Goal: Information Seeking & Learning: Learn about a topic

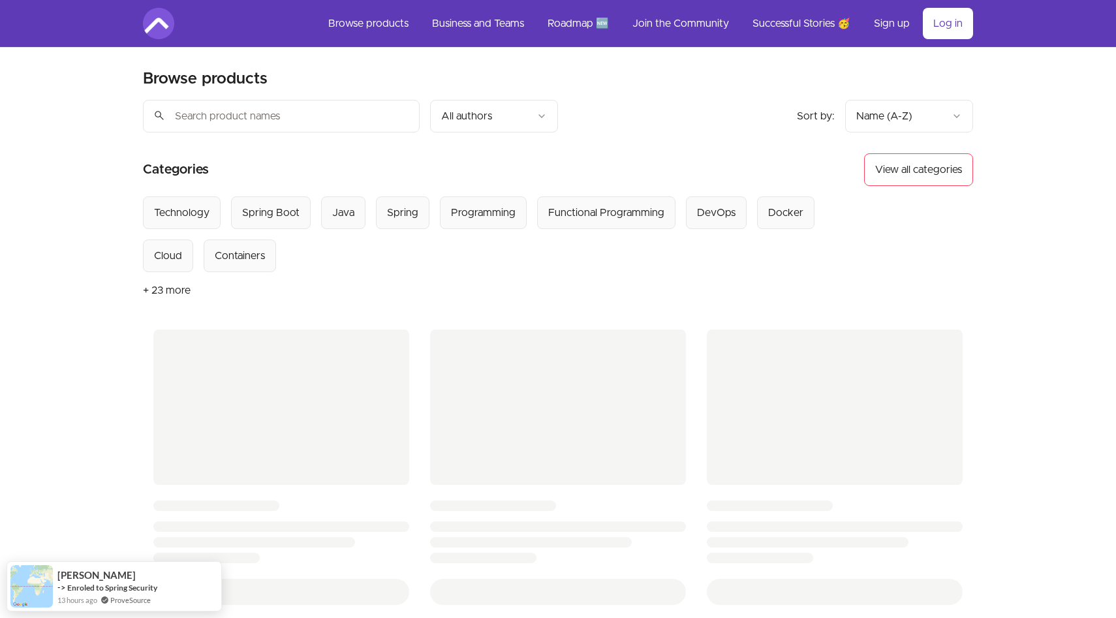
click at [151, 292] on button "+ 23 more" at bounding box center [167, 290] width 48 height 37
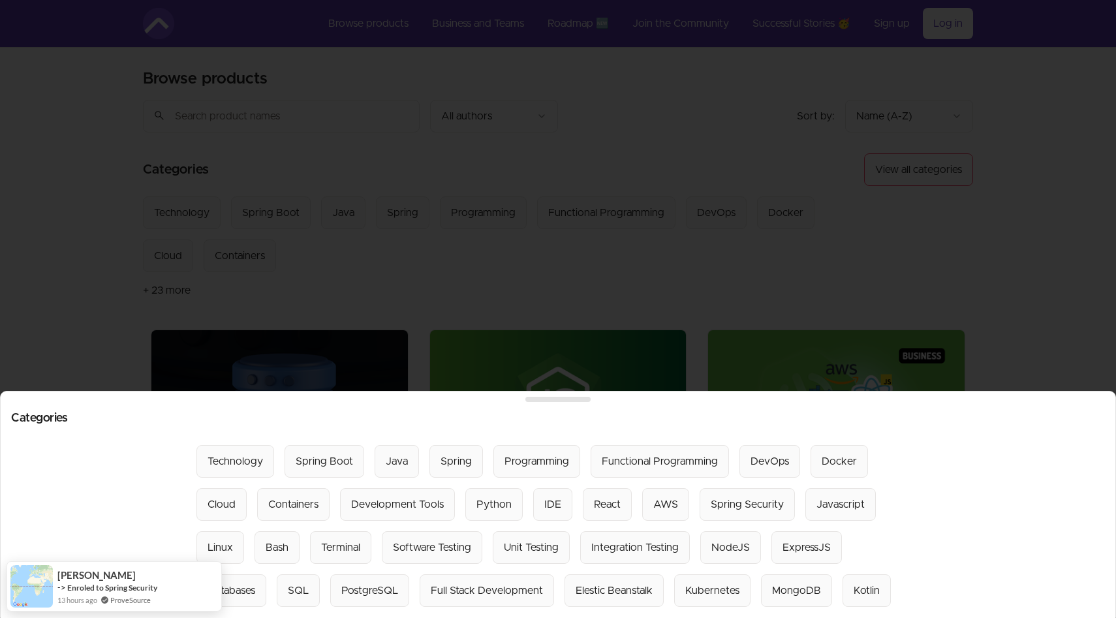
click at [405, 309] on div at bounding box center [558, 309] width 1116 height 618
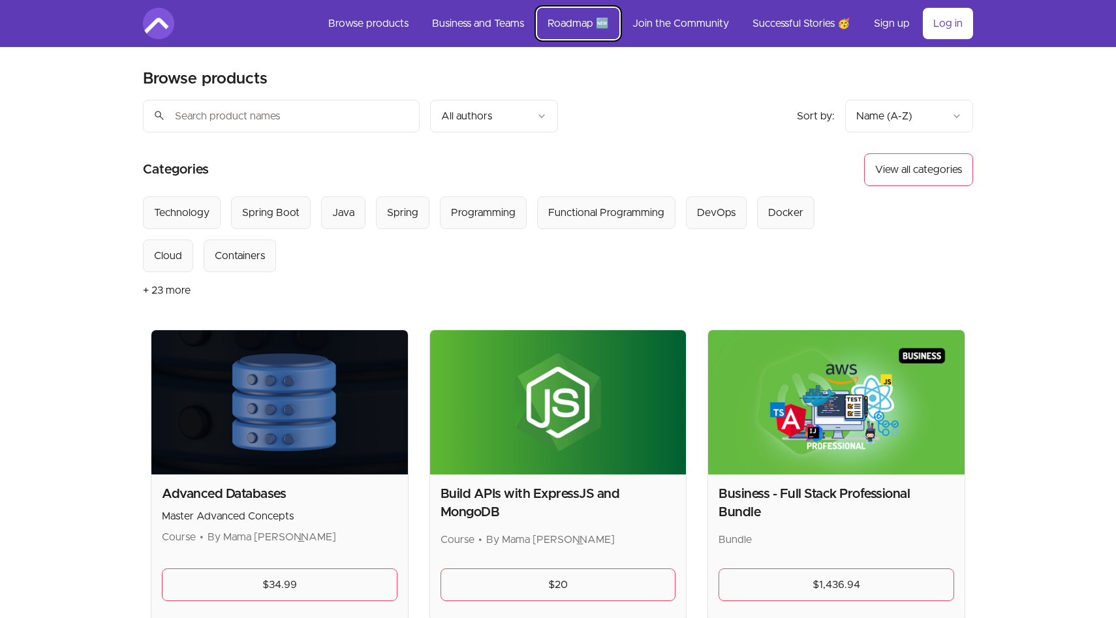
click at [572, 17] on link "Roadmap 🆕" at bounding box center [578, 23] width 82 height 31
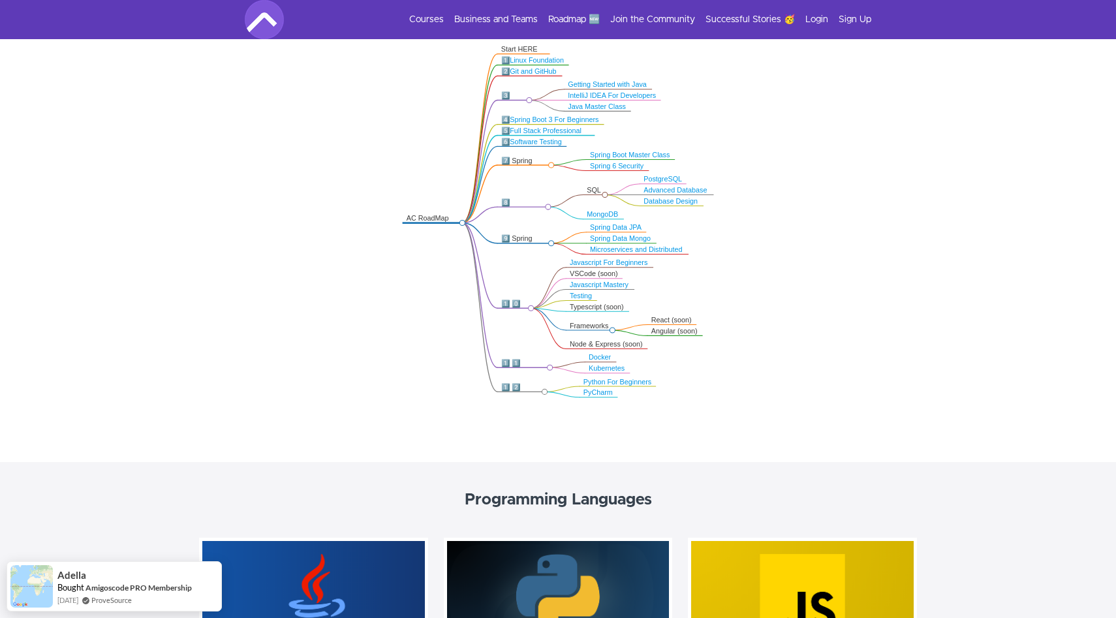
scroll to position [285, 0]
click at [613, 380] on link "Python For Beginners" at bounding box center [617, 380] width 68 height 7
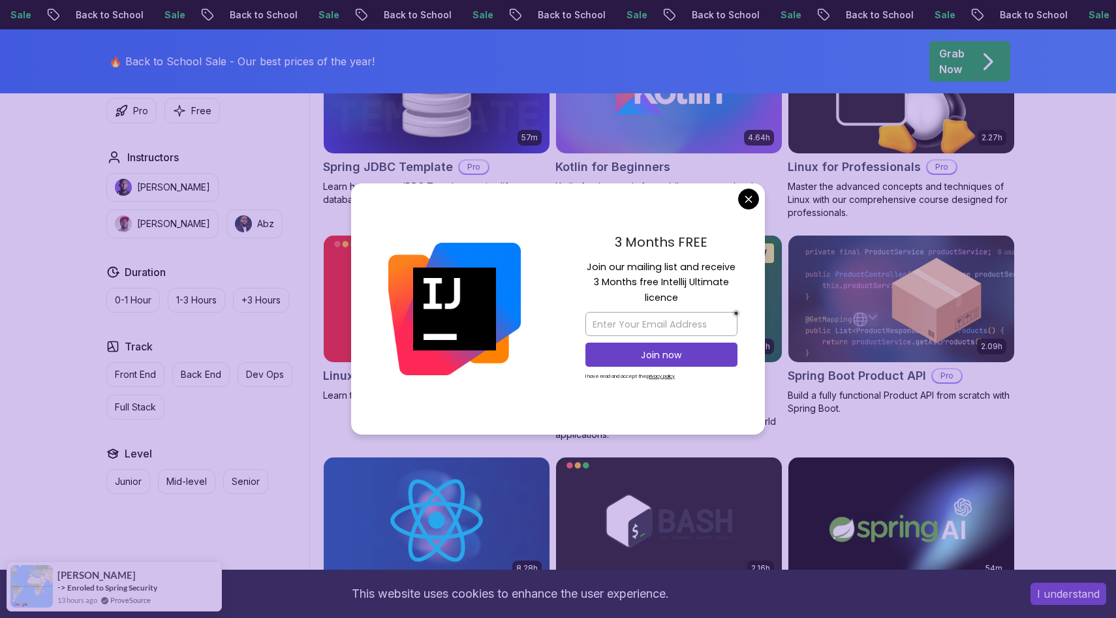
scroll to position [2748, 0]
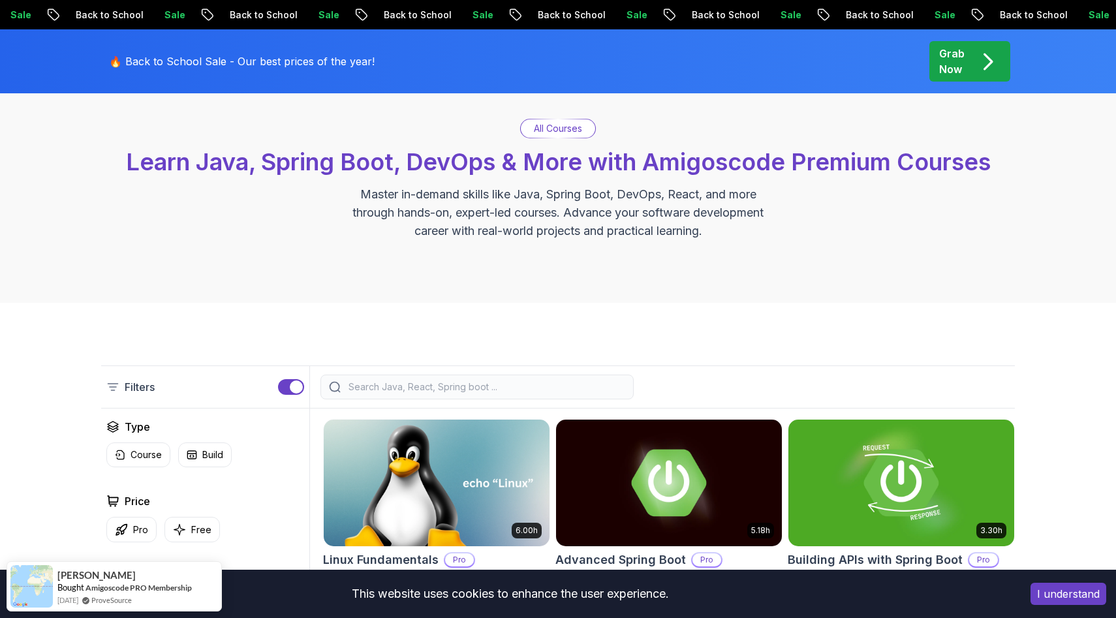
scroll to position [86, 0]
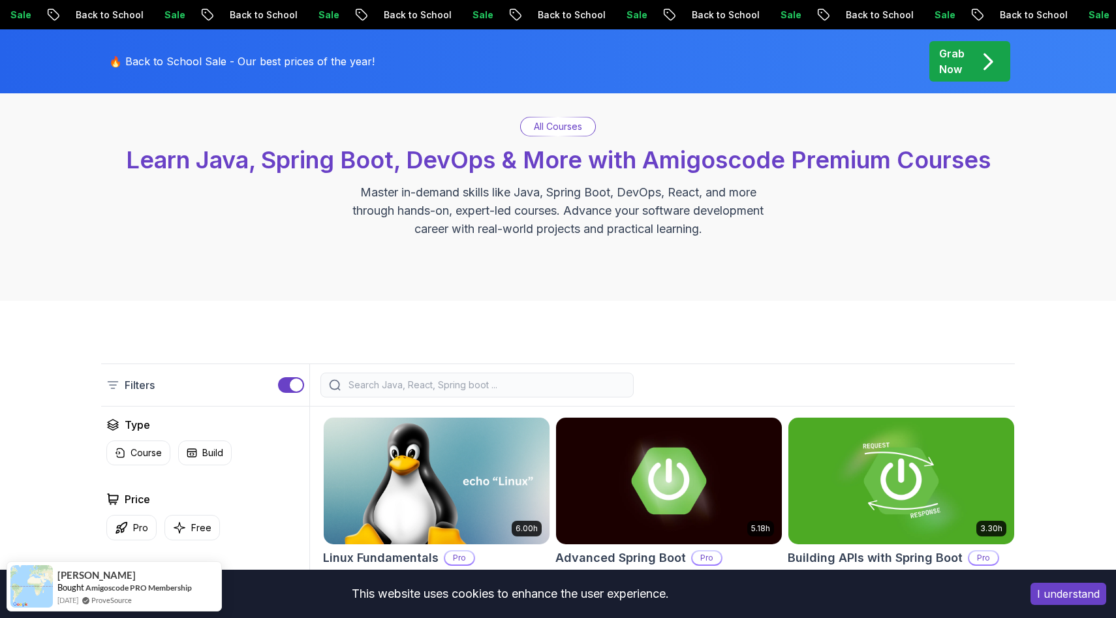
click at [544, 125] on p "All Courses" at bounding box center [558, 126] width 48 height 13
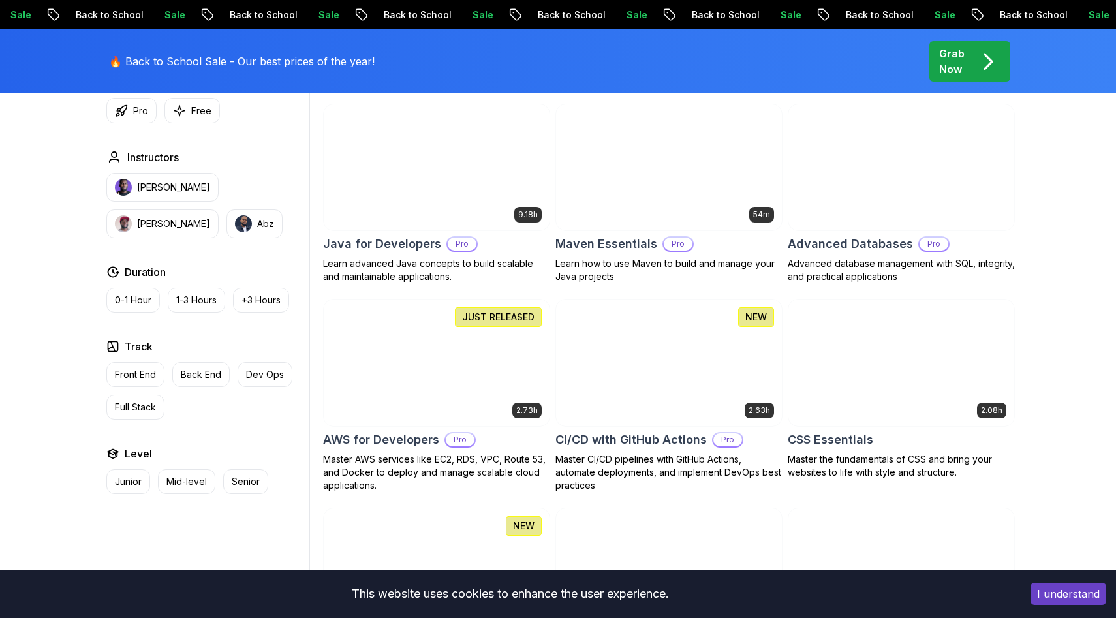
scroll to position [891, 0]
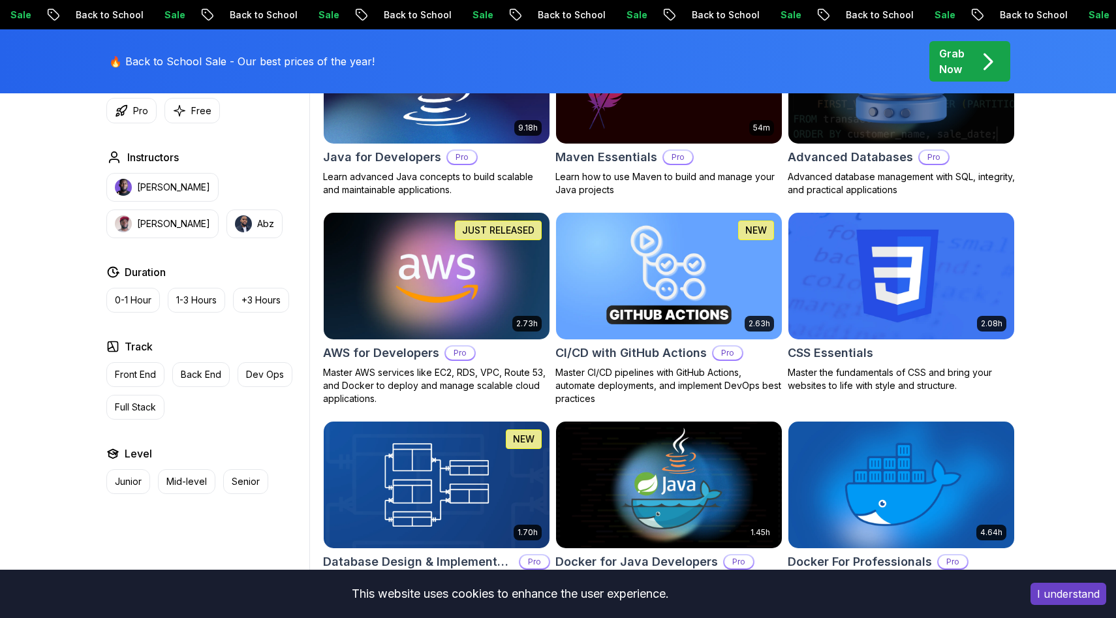
click at [446, 266] on img at bounding box center [436, 276] width 237 height 132
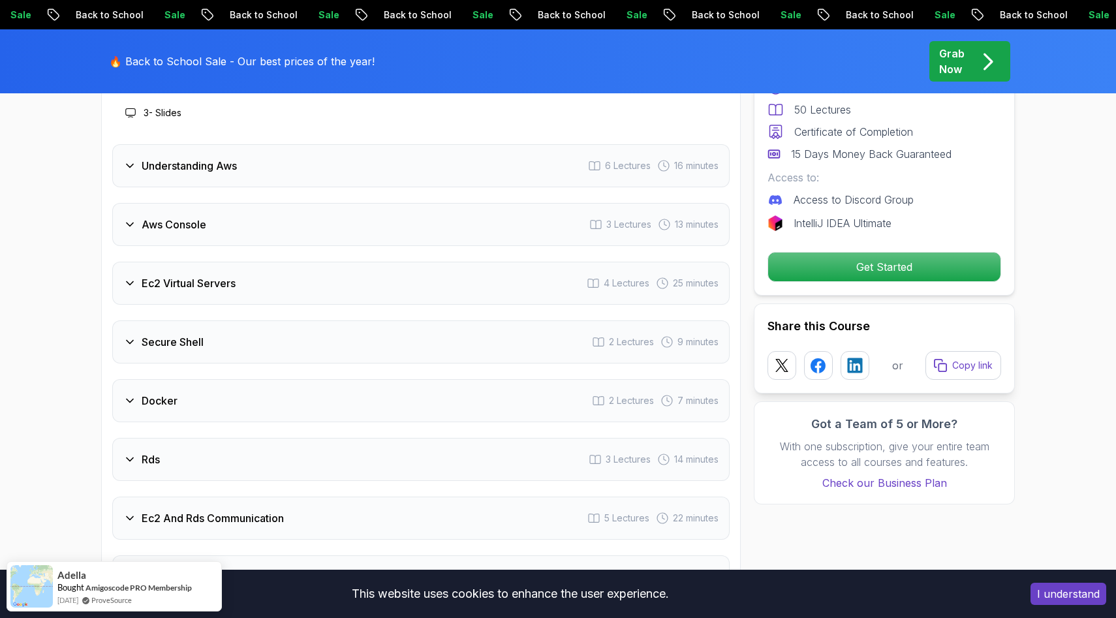
scroll to position [1758, 0]
click at [346, 225] on div "Aws Console 3 Lectures 13 minutes" at bounding box center [420, 221] width 617 height 43
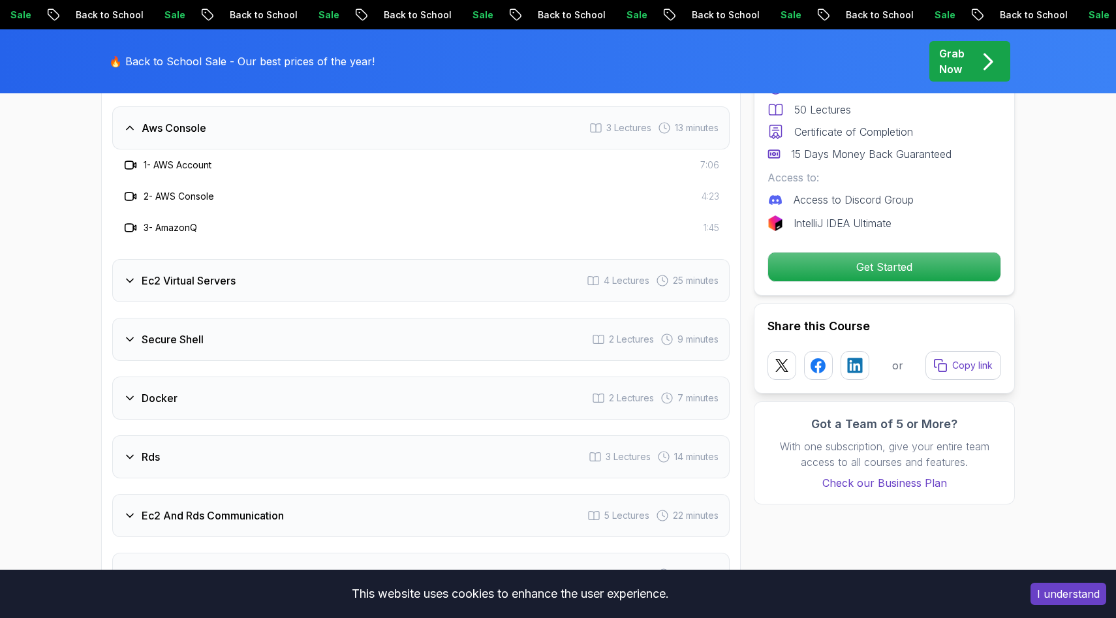
click at [317, 279] on div "Ec2 Virtual Servers 4 Lectures 25 minutes" at bounding box center [420, 280] width 617 height 43
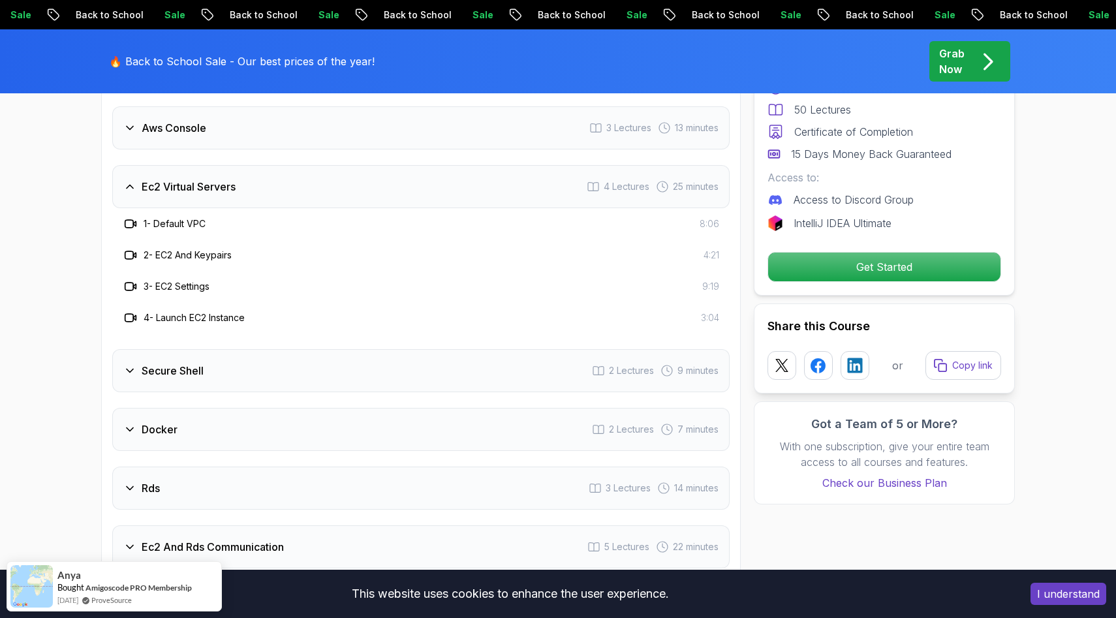
click at [258, 354] on div "Secure Shell 2 Lectures 9 minutes" at bounding box center [420, 370] width 617 height 43
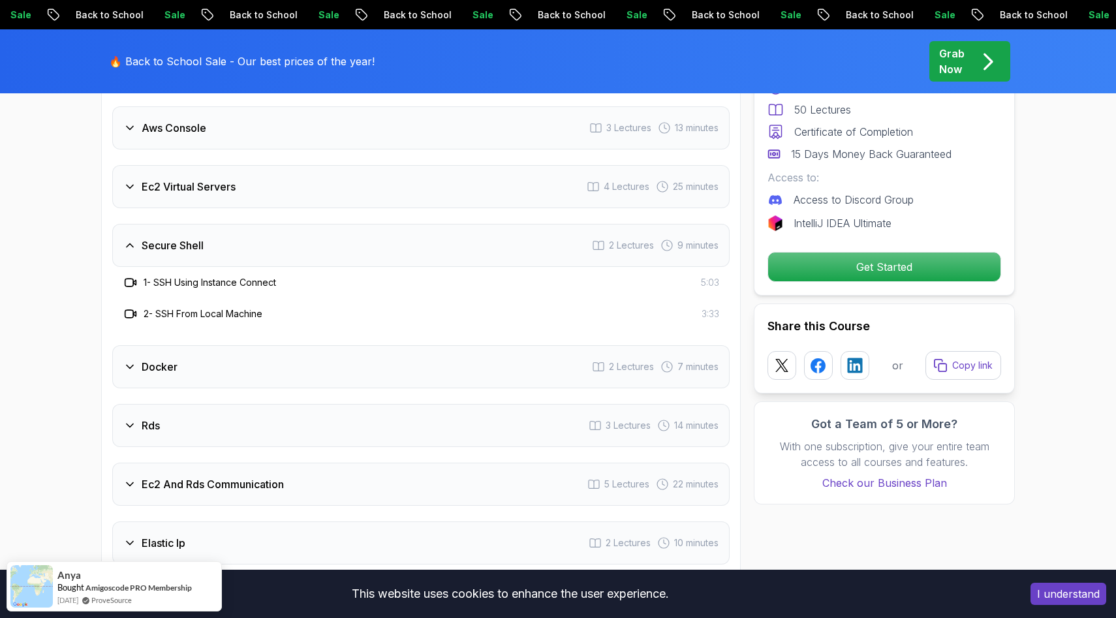
click at [259, 365] on div "Docker 2 Lectures 7 minutes" at bounding box center [420, 366] width 617 height 43
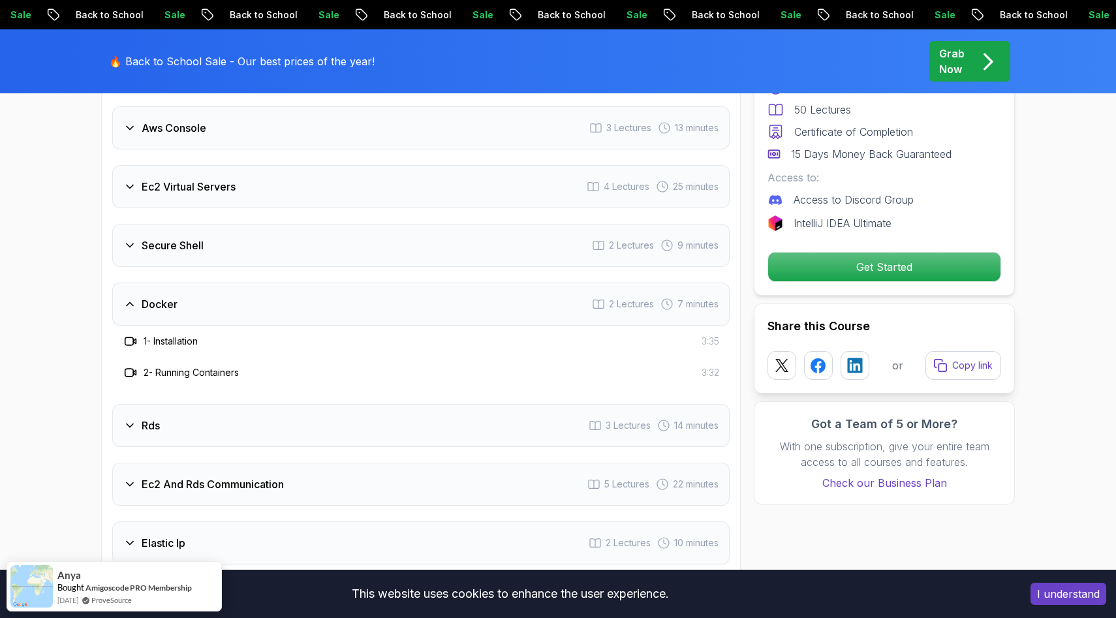
click at [287, 429] on div "Rds 3 Lectures 14 minutes" at bounding box center [420, 425] width 617 height 43
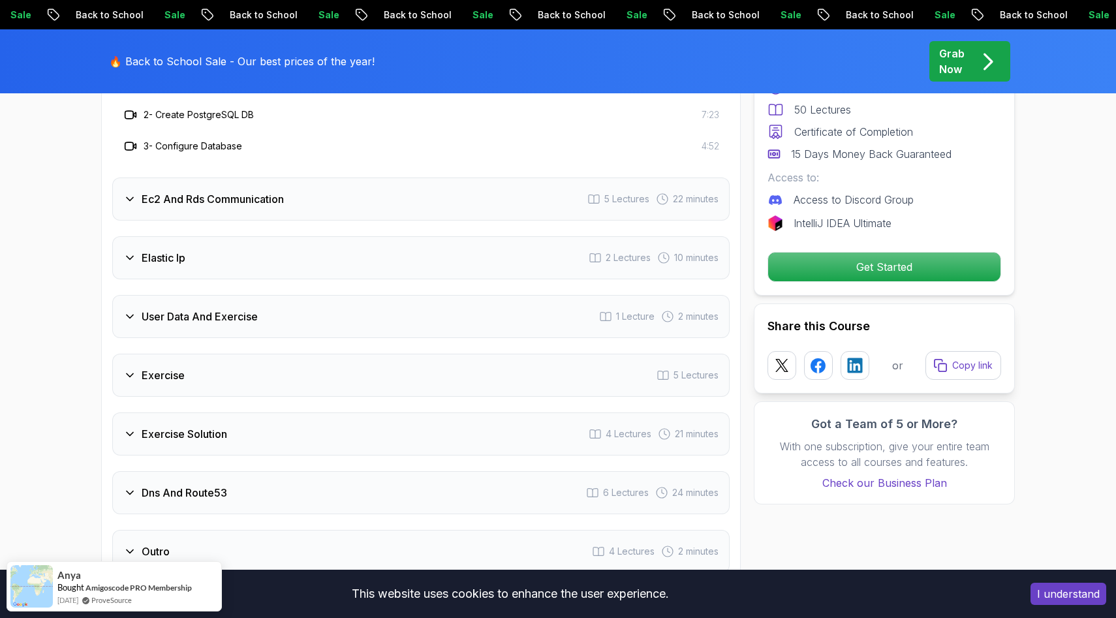
scroll to position [2077, 0]
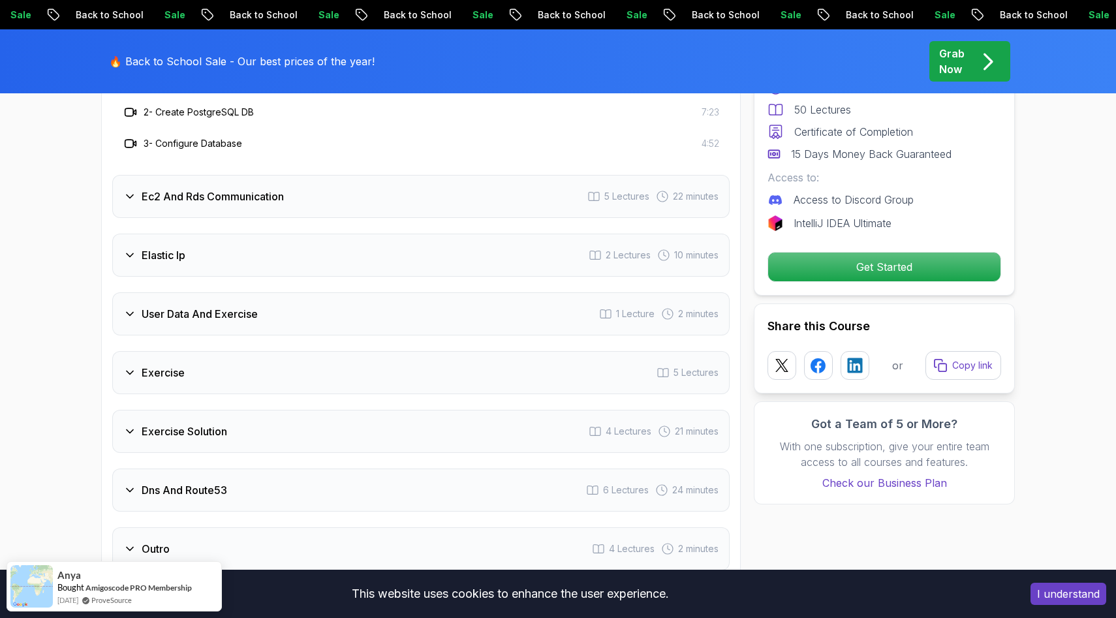
click at [270, 212] on div "Ec2 And Rds Communication 5 Lectures 22 minutes" at bounding box center [420, 196] width 617 height 43
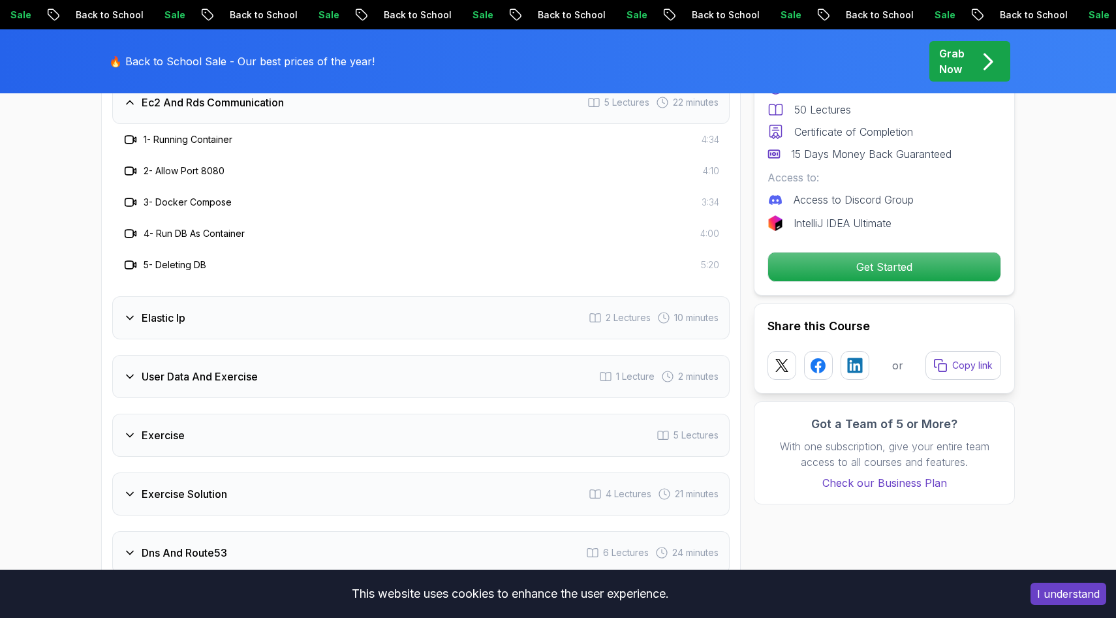
click at [277, 325] on div "Elastic Ip 2 Lectures 10 minutes" at bounding box center [420, 317] width 617 height 43
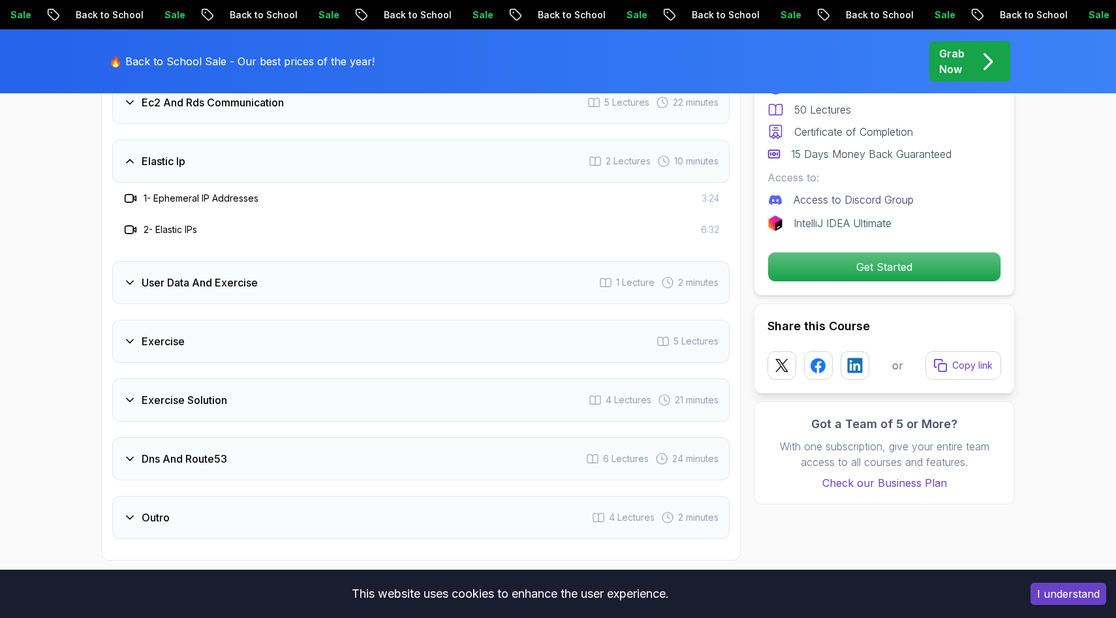
click at [236, 285] on h3 "User Data And Exercise" at bounding box center [200, 283] width 116 height 16
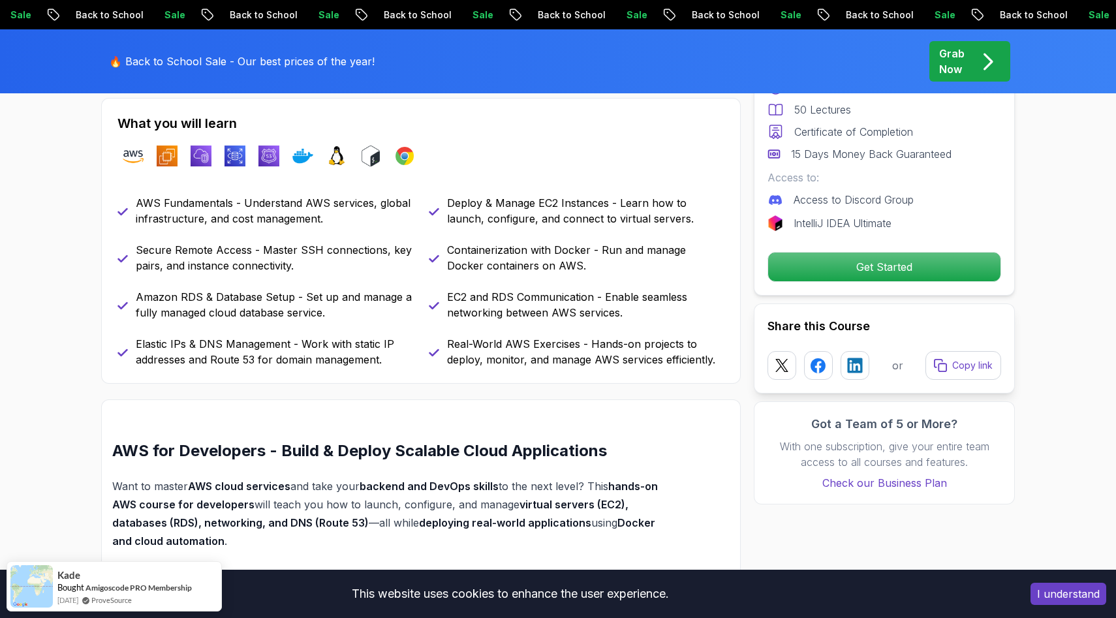
scroll to position [566, 0]
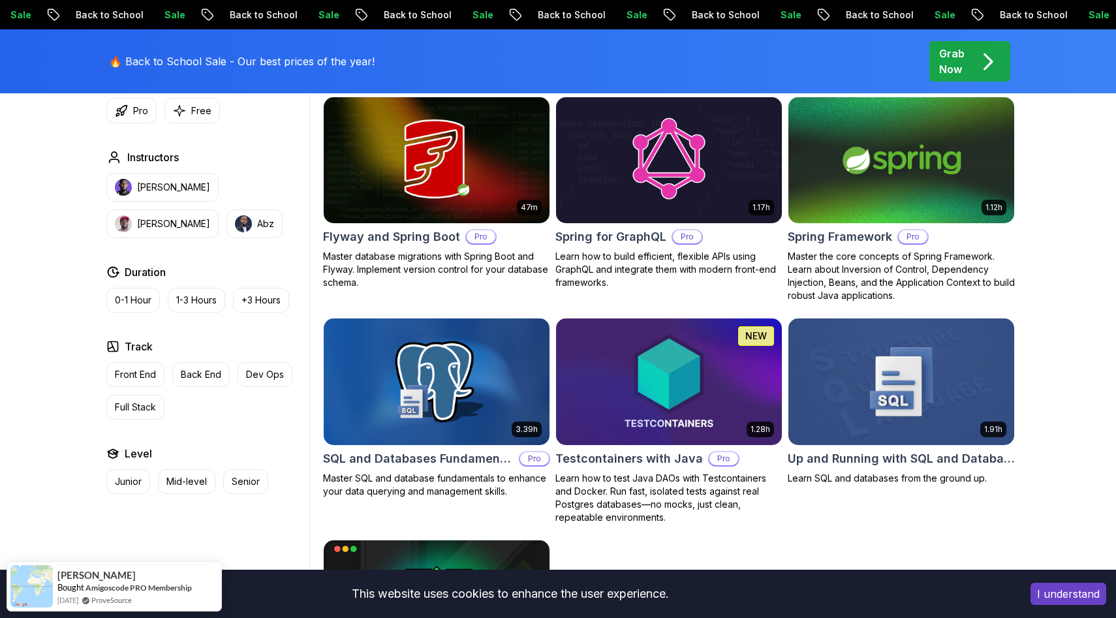
scroll to position [3316, 0]
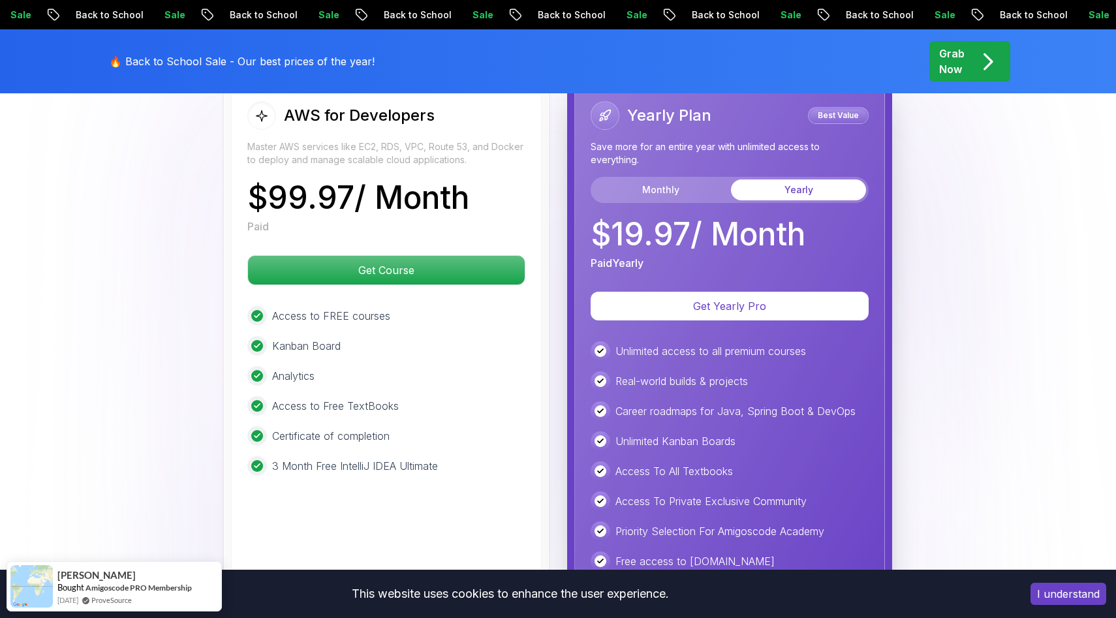
scroll to position [2821, 0]
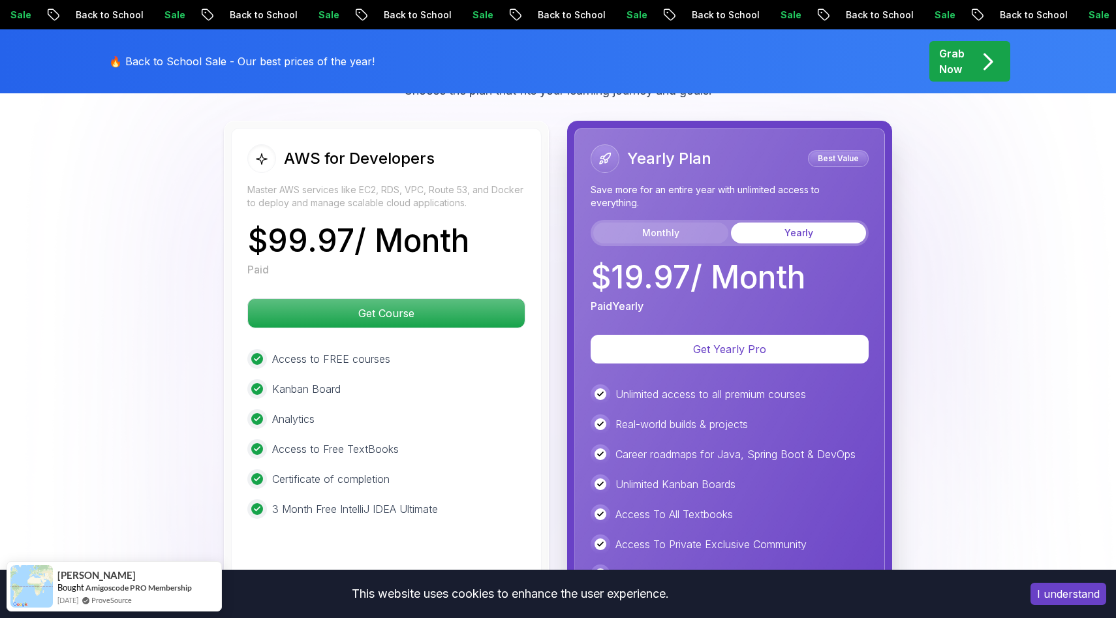
click at [615, 225] on button "Monthly" at bounding box center [660, 233] width 135 height 21
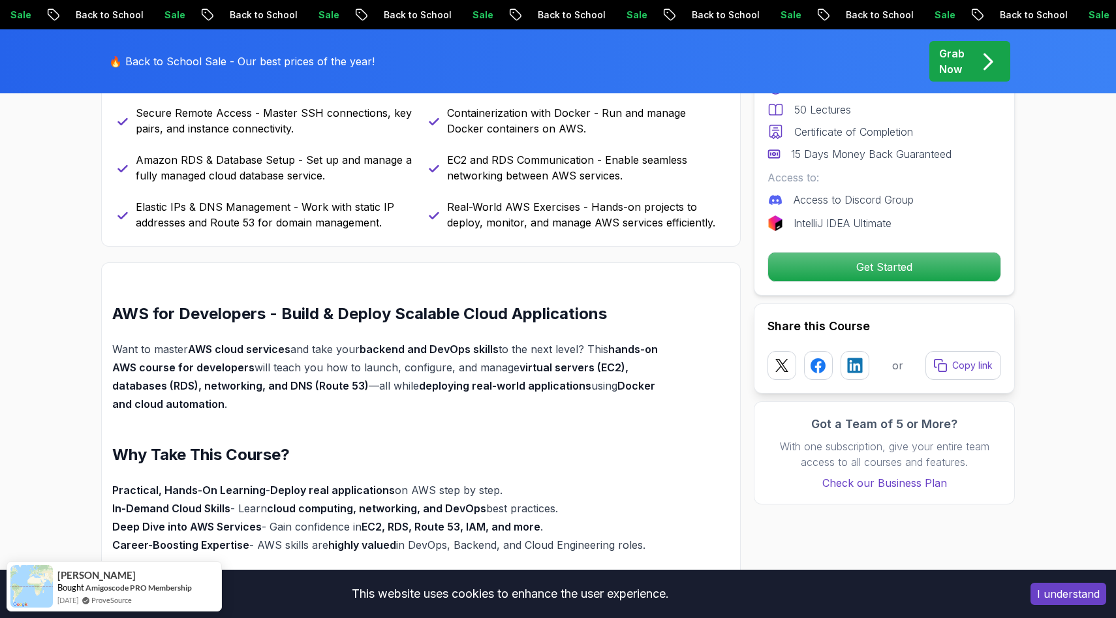
scroll to position [0, 0]
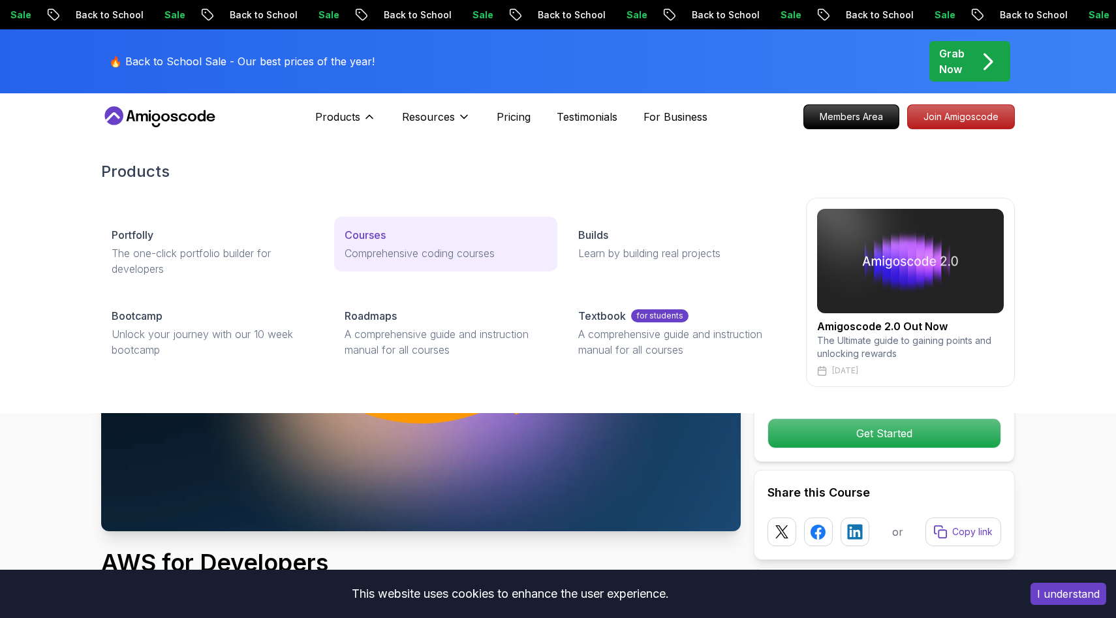
click at [366, 238] on p "Courses" at bounding box center [365, 235] width 41 height 16
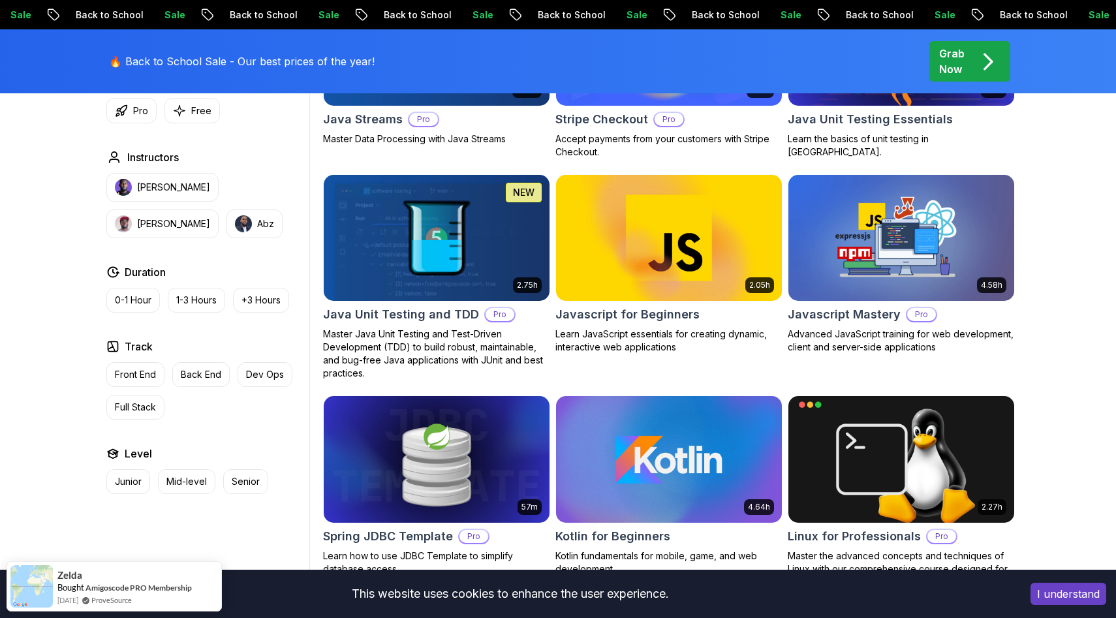
scroll to position [2372, 0]
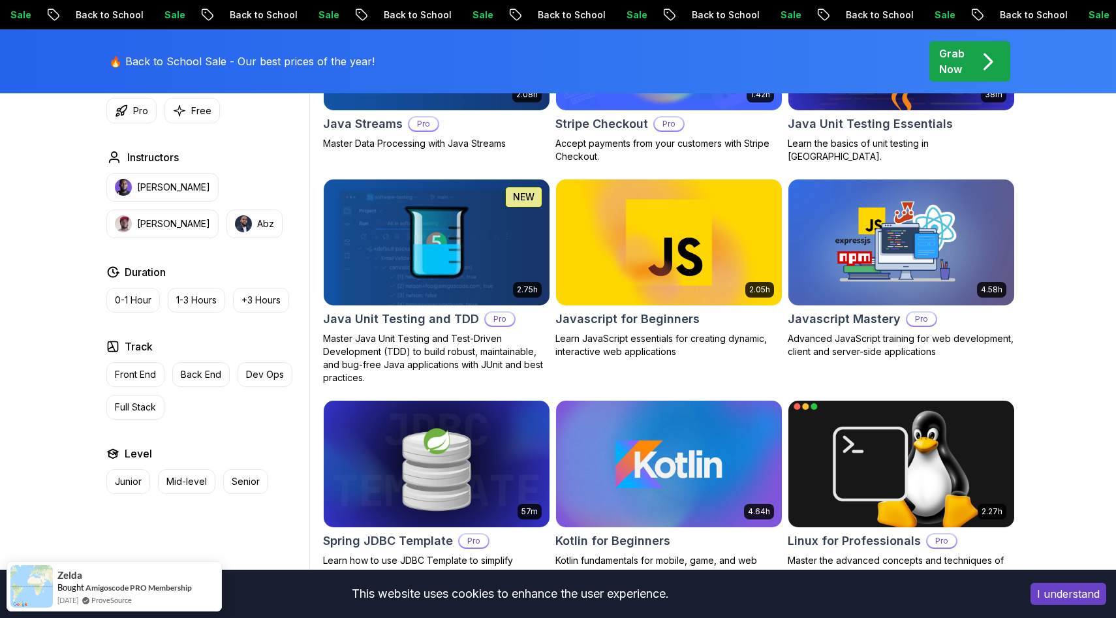
click at [920, 466] on img at bounding box center [901, 463] width 237 height 132
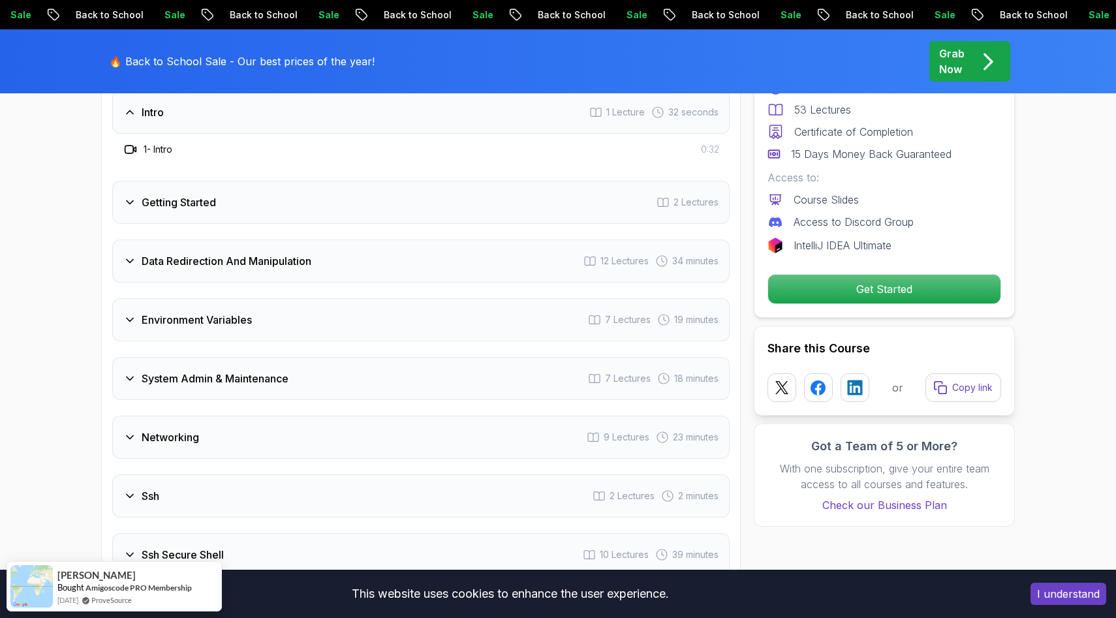
scroll to position [1953, 0]
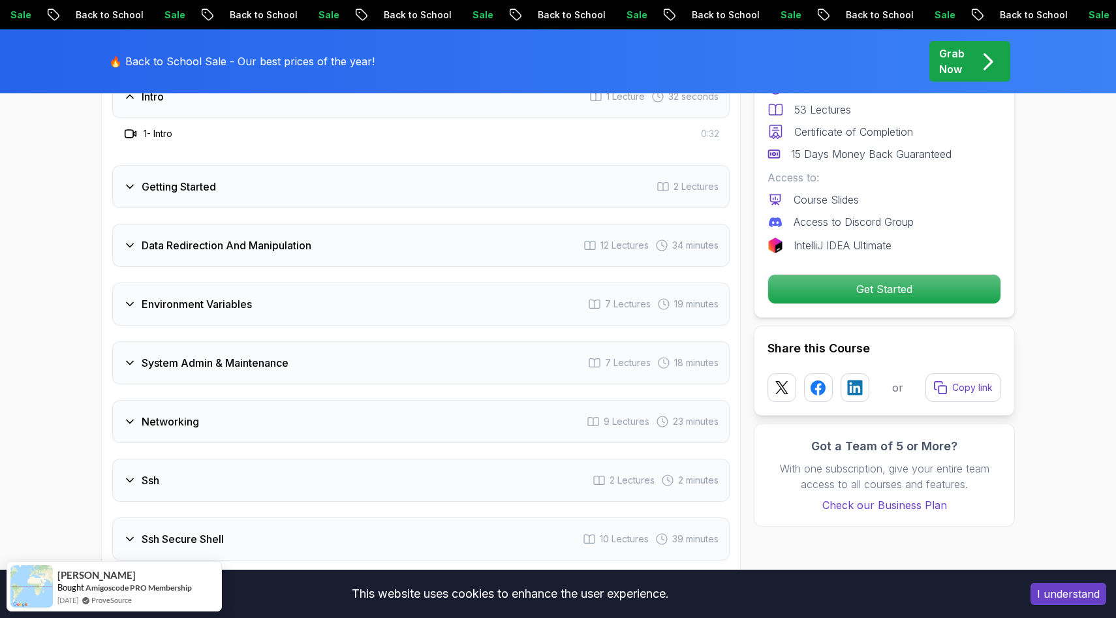
click at [331, 298] on div "Environment Variables 7 Lectures 19 minutes" at bounding box center [420, 304] width 617 height 43
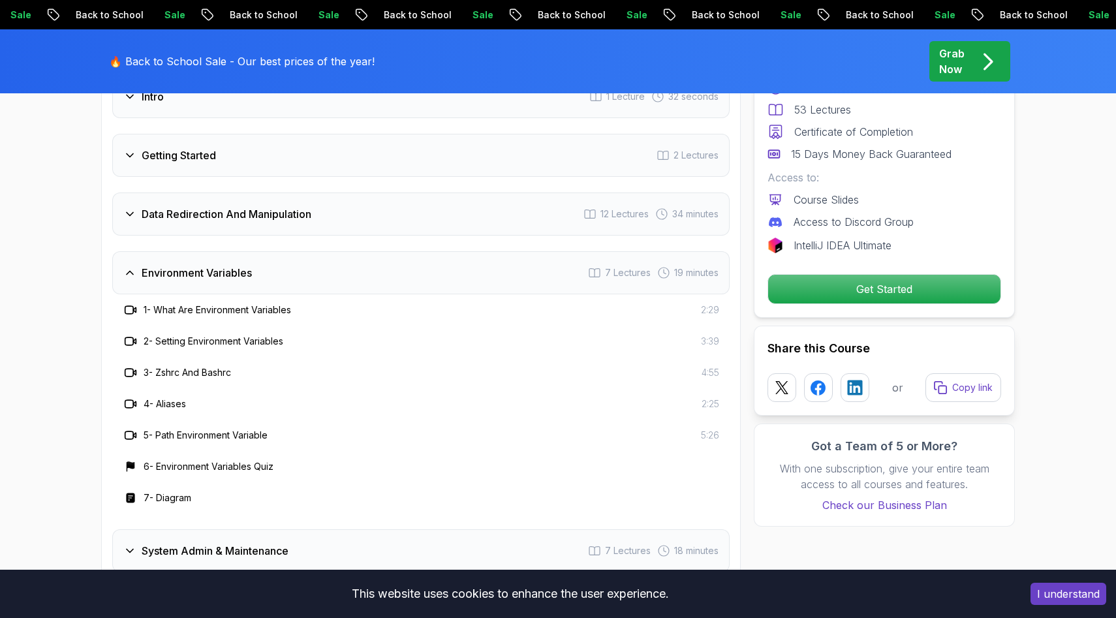
click at [331, 281] on div "Environment Variables 7 Lectures 19 minutes" at bounding box center [420, 272] width 617 height 43
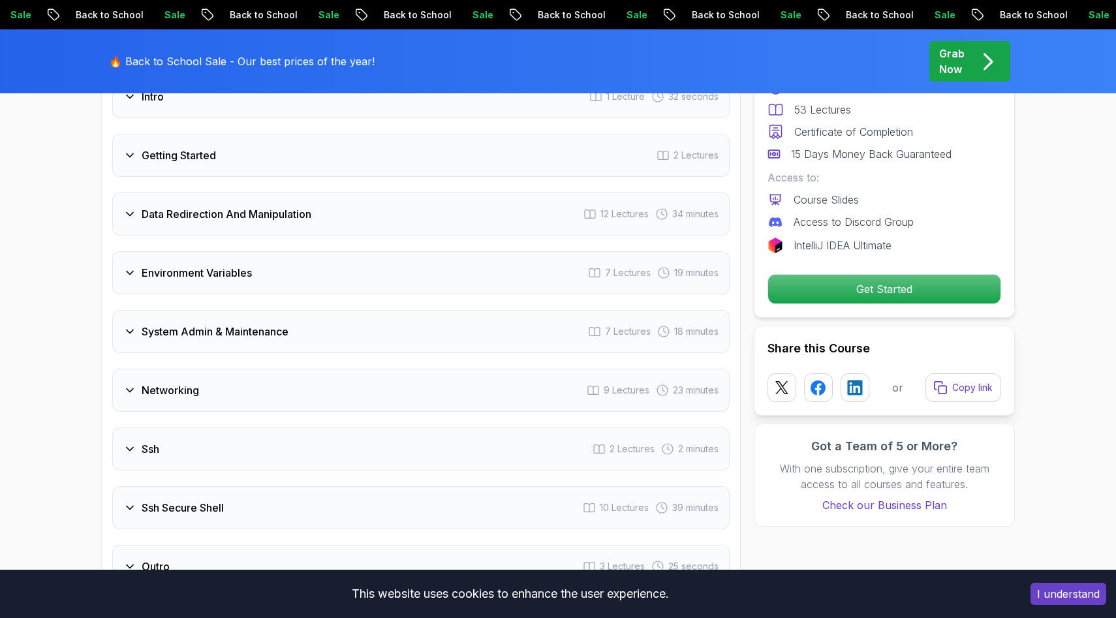
click at [284, 226] on div "Data Redirection And Manipulation 12 Lectures 34 minutes" at bounding box center [420, 214] width 617 height 43
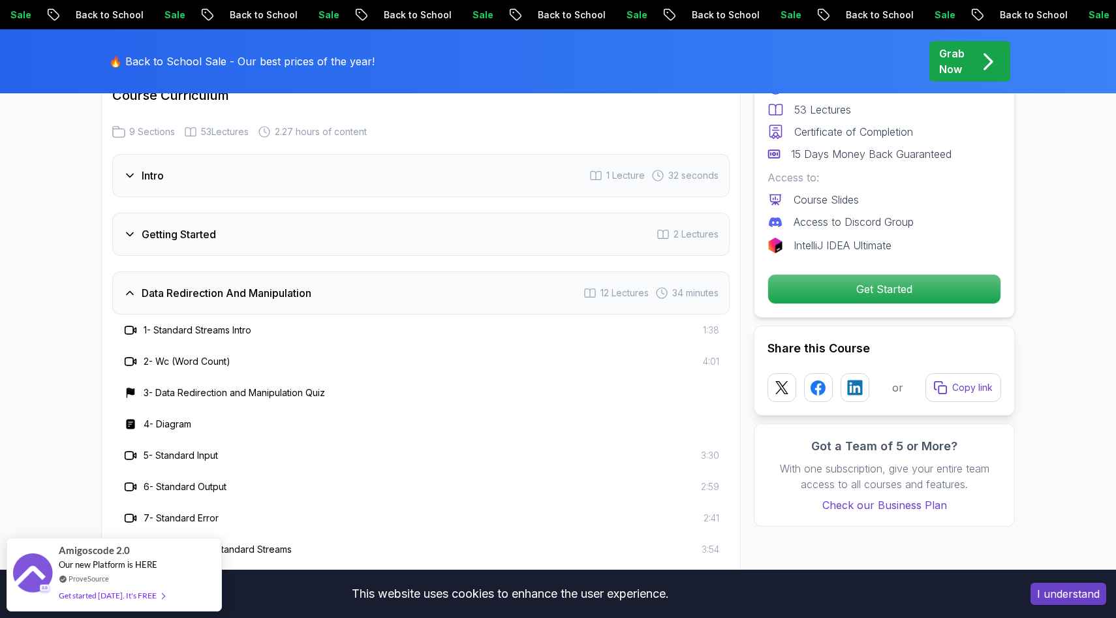
scroll to position [1821, 0]
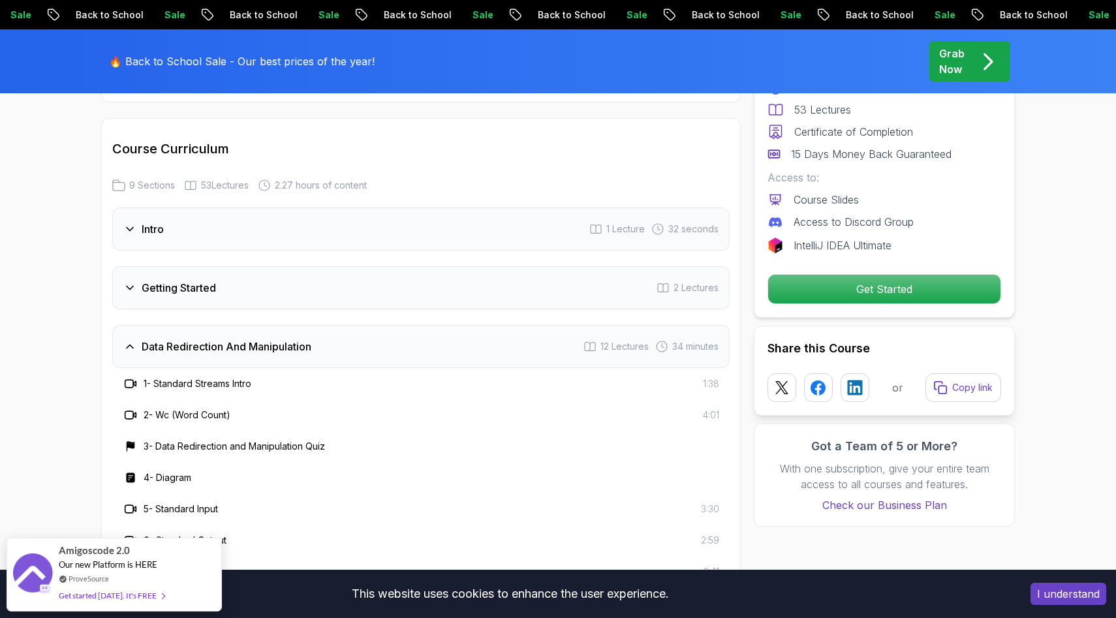
click at [166, 294] on h3 "Getting Started" at bounding box center [179, 288] width 74 height 16
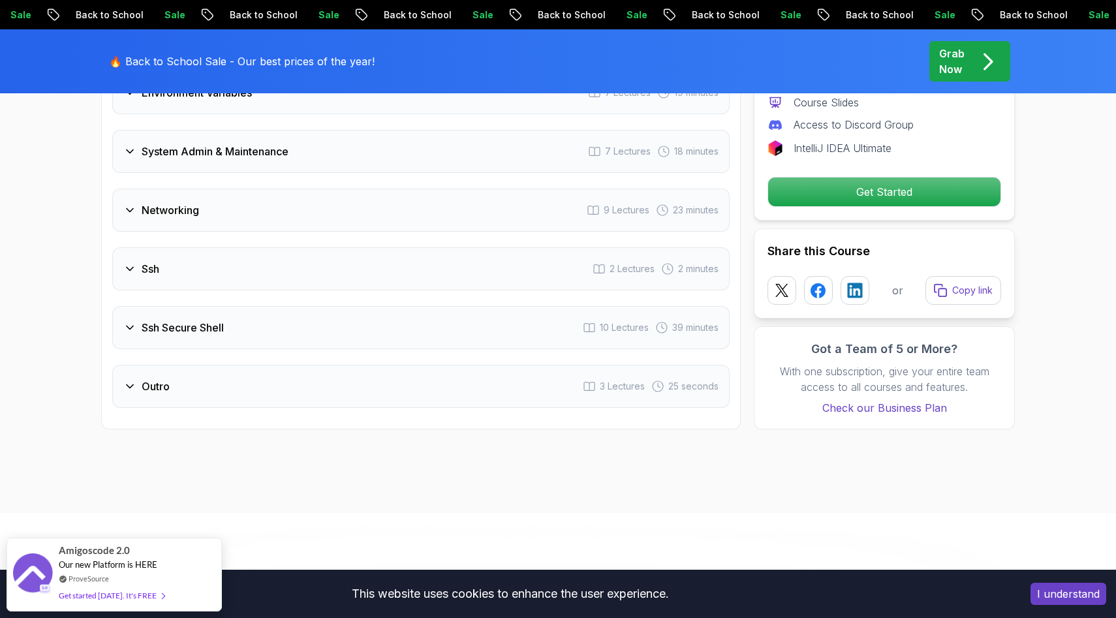
click at [187, 289] on div "Ssh 2 Lectures 2 minutes" at bounding box center [420, 268] width 617 height 43
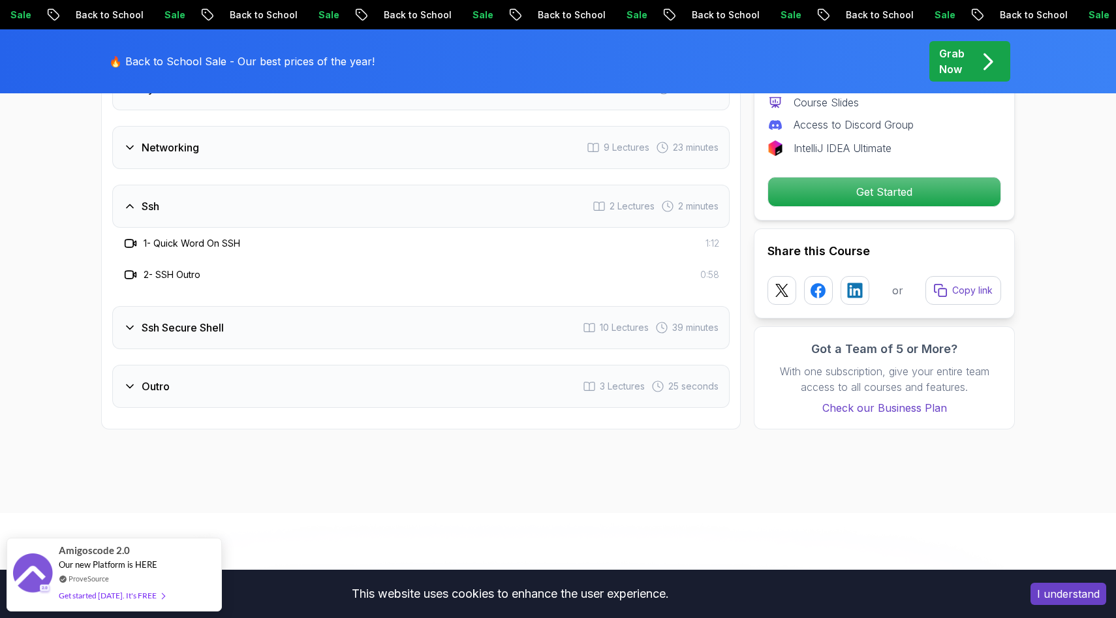
scroll to position [2134, 0]
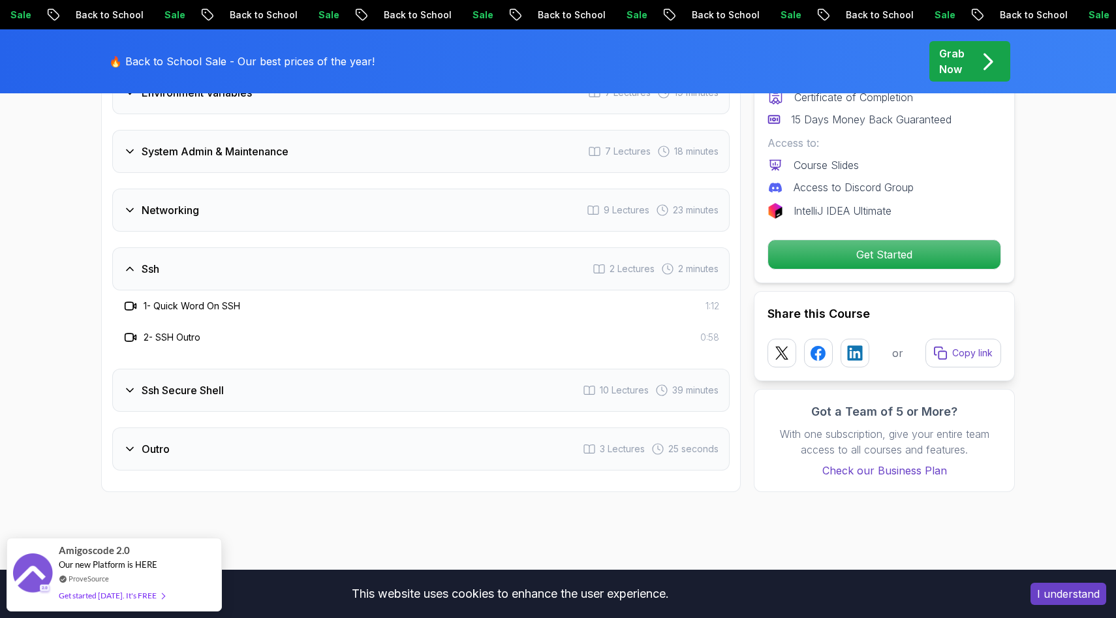
click at [215, 385] on h3 "Ssh Secure Shell" at bounding box center [183, 390] width 82 height 16
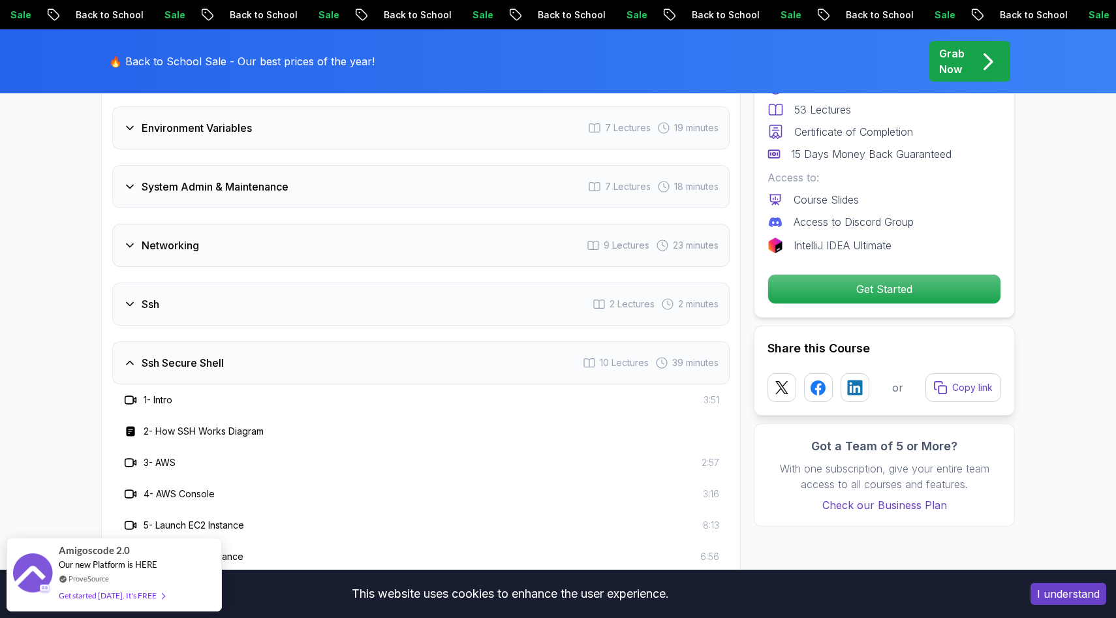
scroll to position [2097, 0]
click at [163, 256] on div "Networking 9 Lectures 23 minutes" at bounding box center [420, 246] width 617 height 43
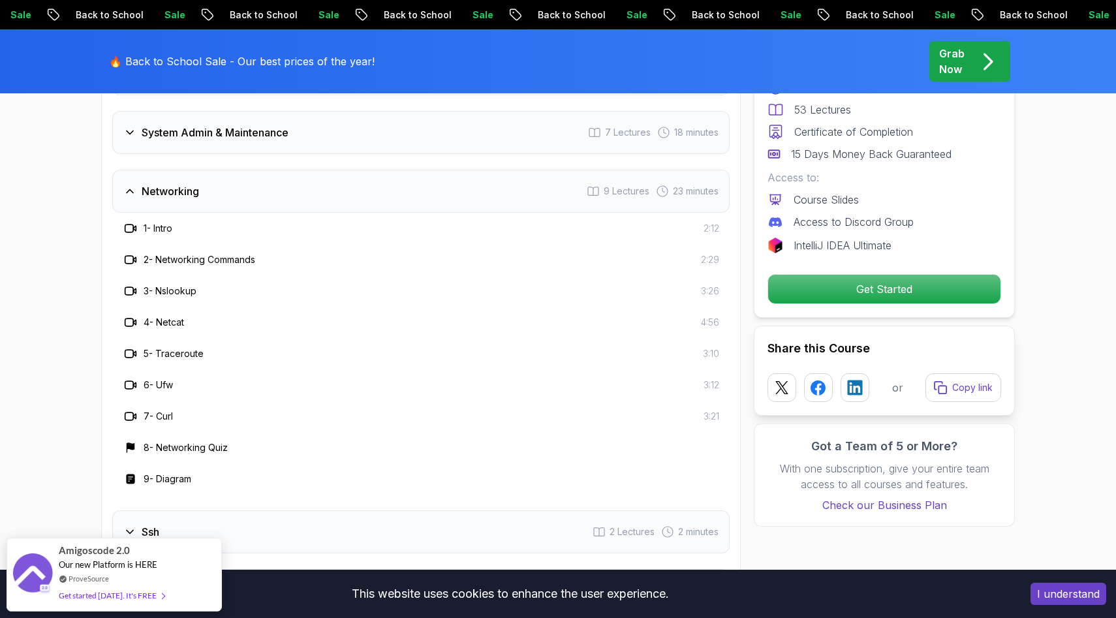
scroll to position [2156, 0]
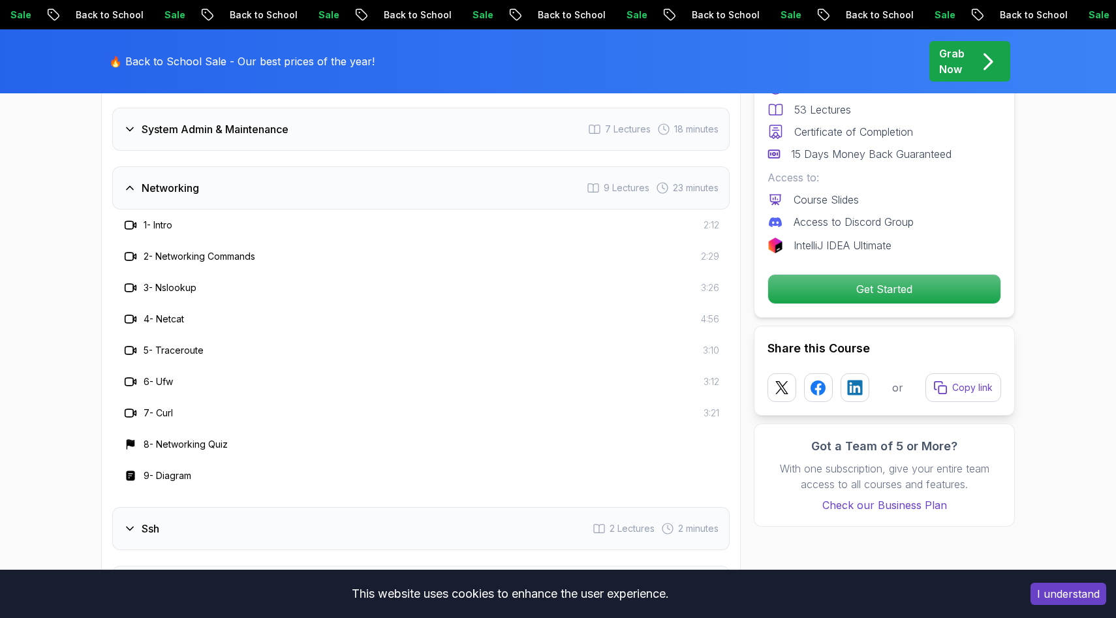
click at [221, 258] on h3 "2 - Networking Commands" at bounding box center [200, 256] width 112 height 13
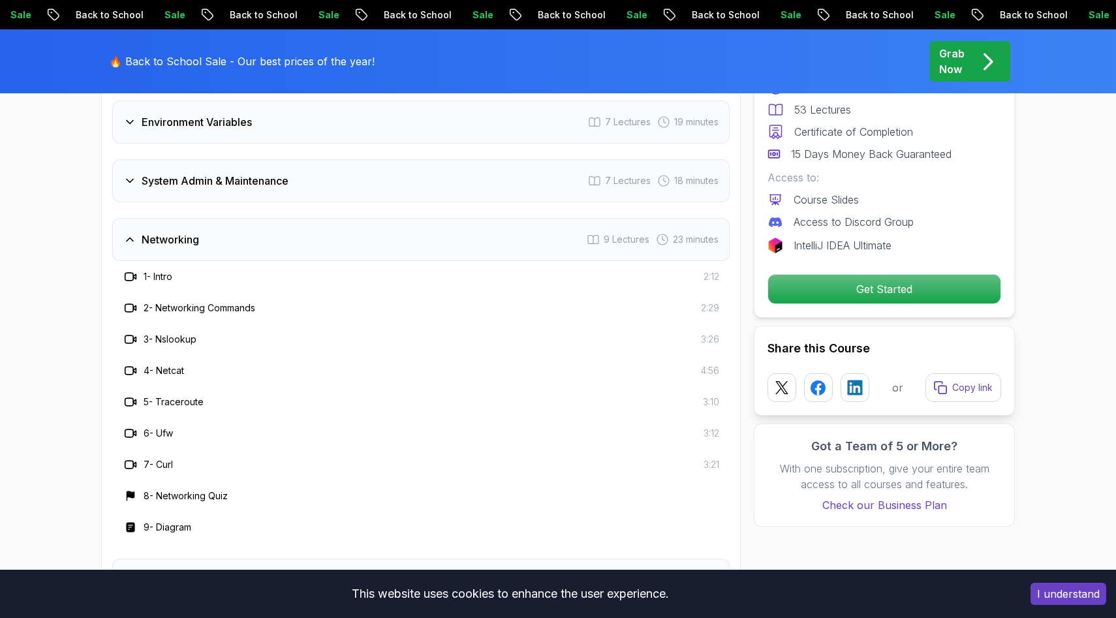
scroll to position [2090, 0]
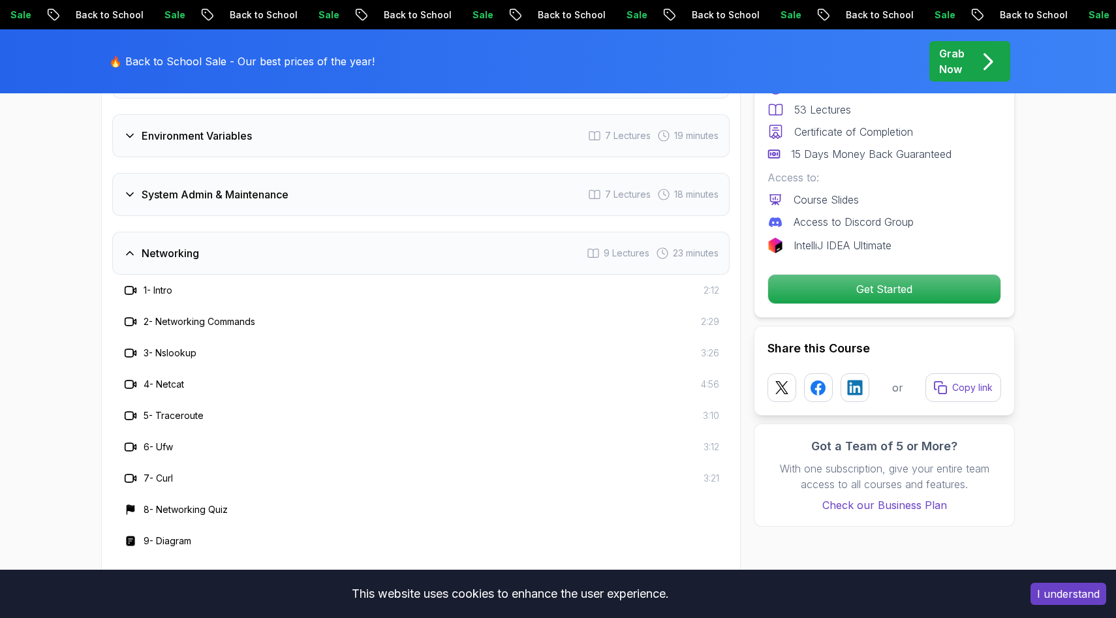
click at [203, 207] on div "System Admin & Maintenance 7 Lectures 18 minutes" at bounding box center [420, 194] width 617 height 43
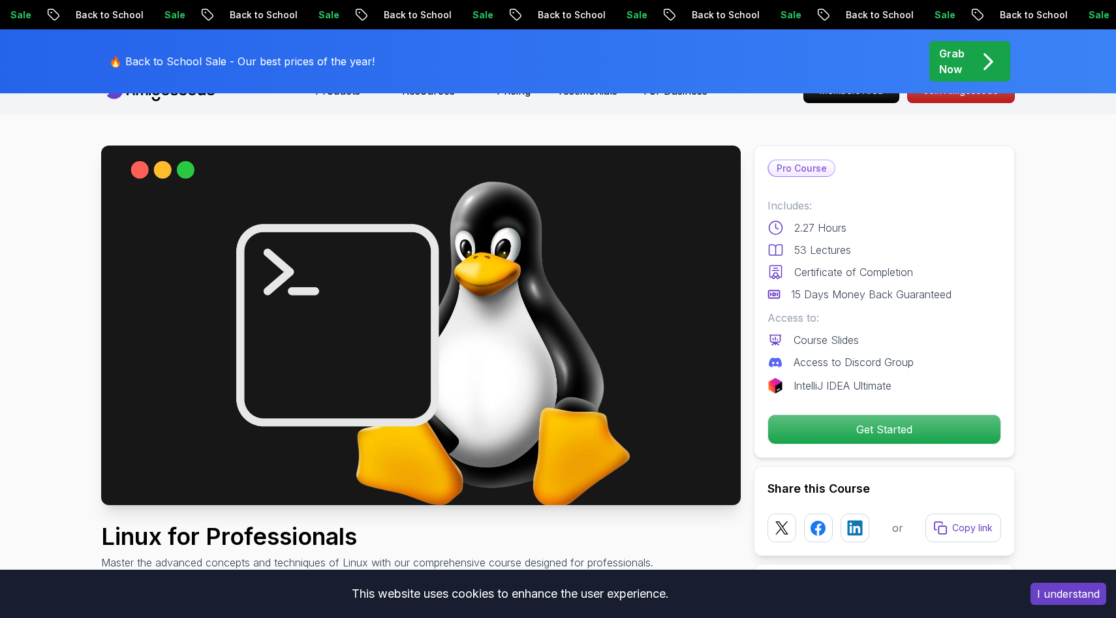
scroll to position [0, 0]
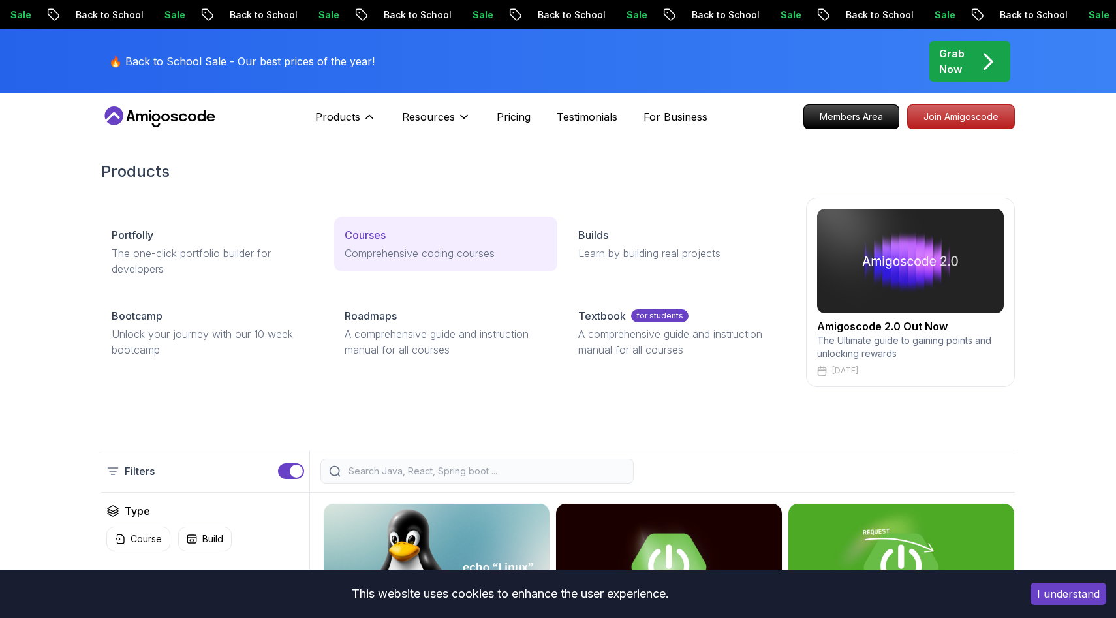
click at [369, 230] on p "Courses" at bounding box center [365, 235] width 41 height 16
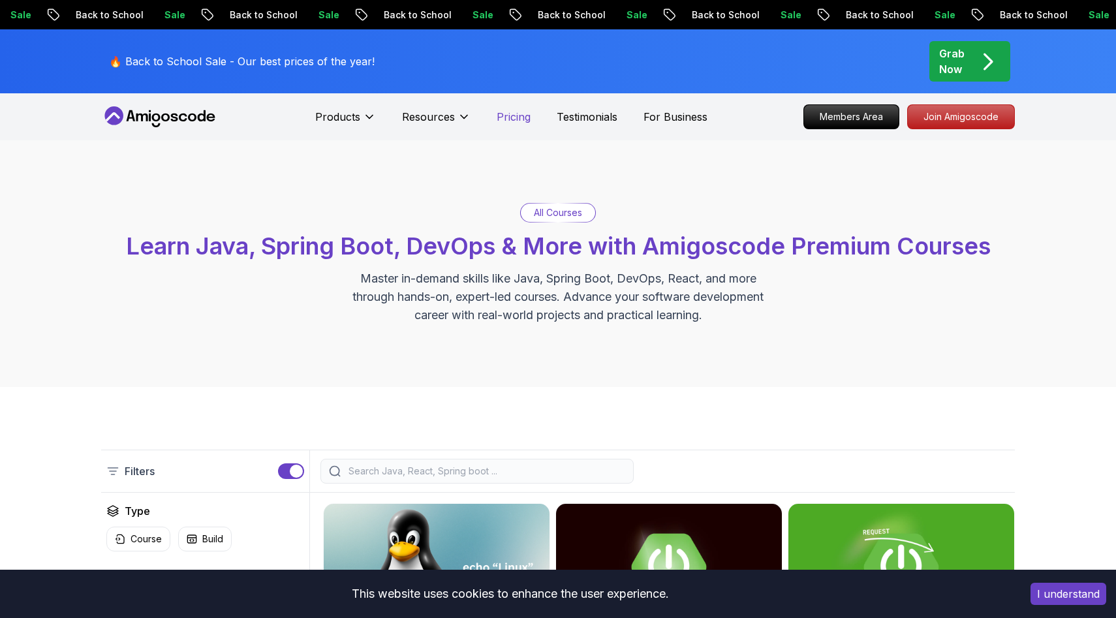
click at [522, 119] on p "Pricing" at bounding box center [514, 117] width 34 height 16
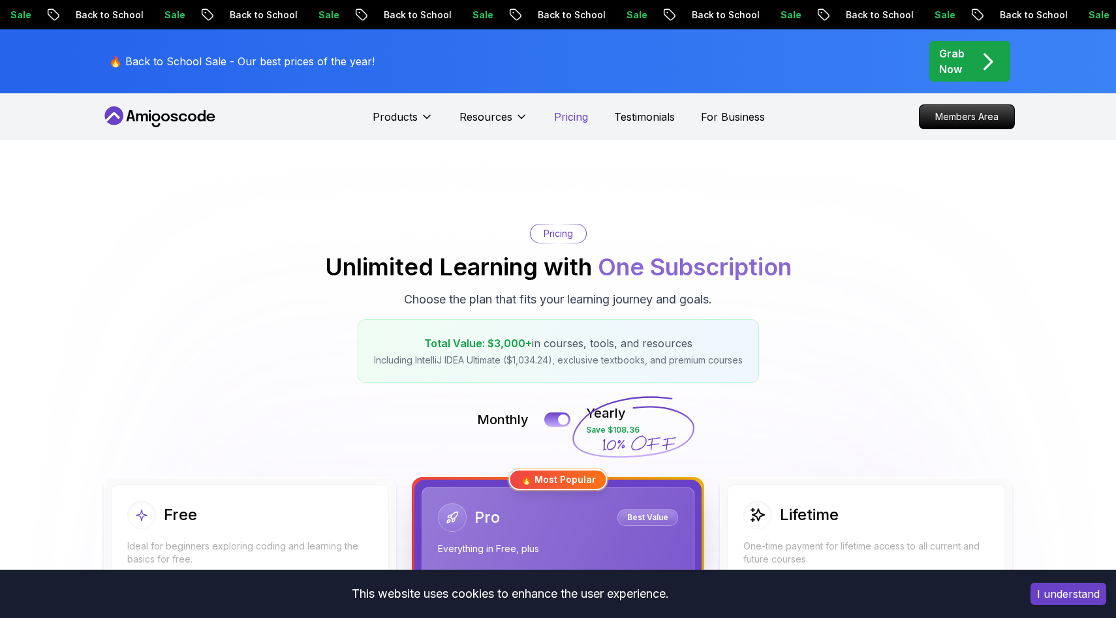
click at [576, 122] on p "Pricing" at bounding box center [571, 117] width 34 height 16
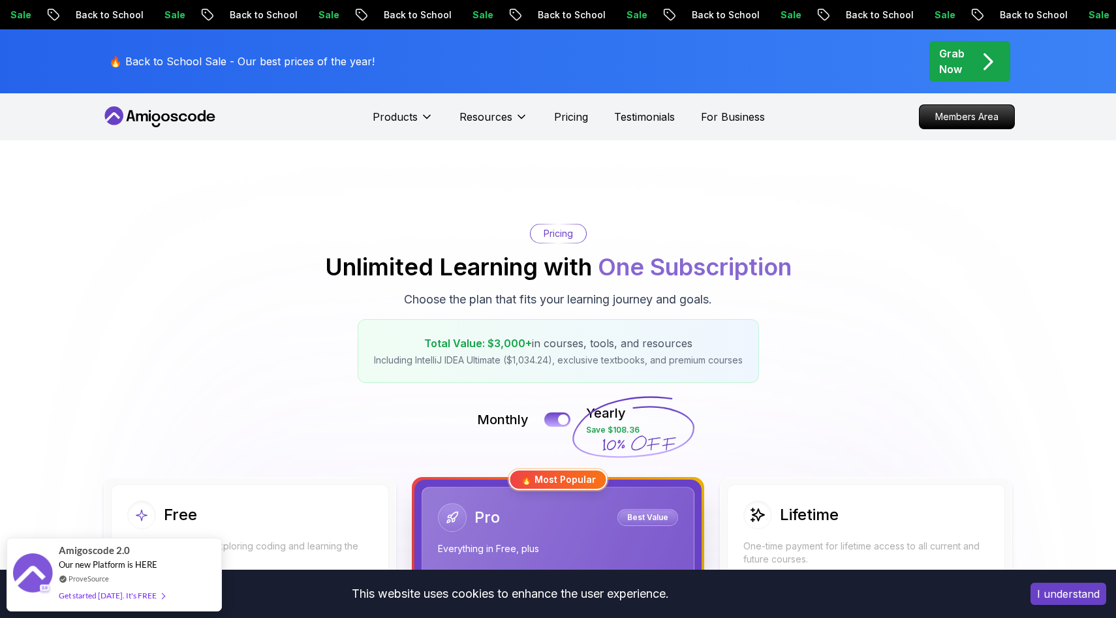
click at [651, 129] on div "Products Resources Pricing Testimonials For Business" at bounding box center [569, 117] width 392 height 26
click at [651, 120] on p "Testimonials" at bounding box center [644, 117] width 61 height 16
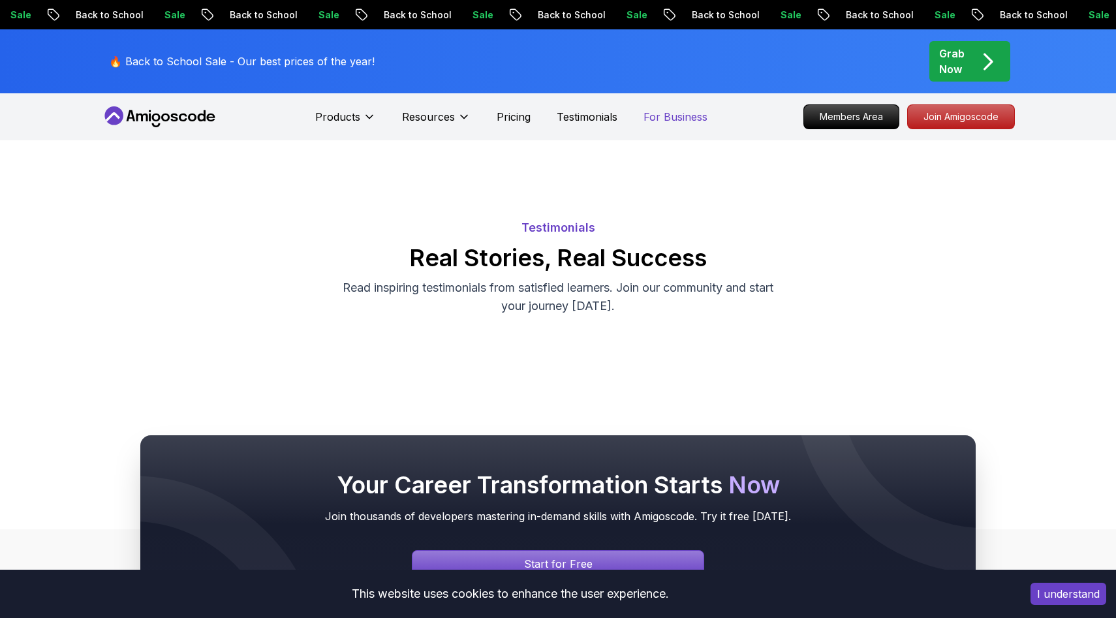
click at [687, 118] on p "For Business" at bounding box center [676, 117] width 64 height 16
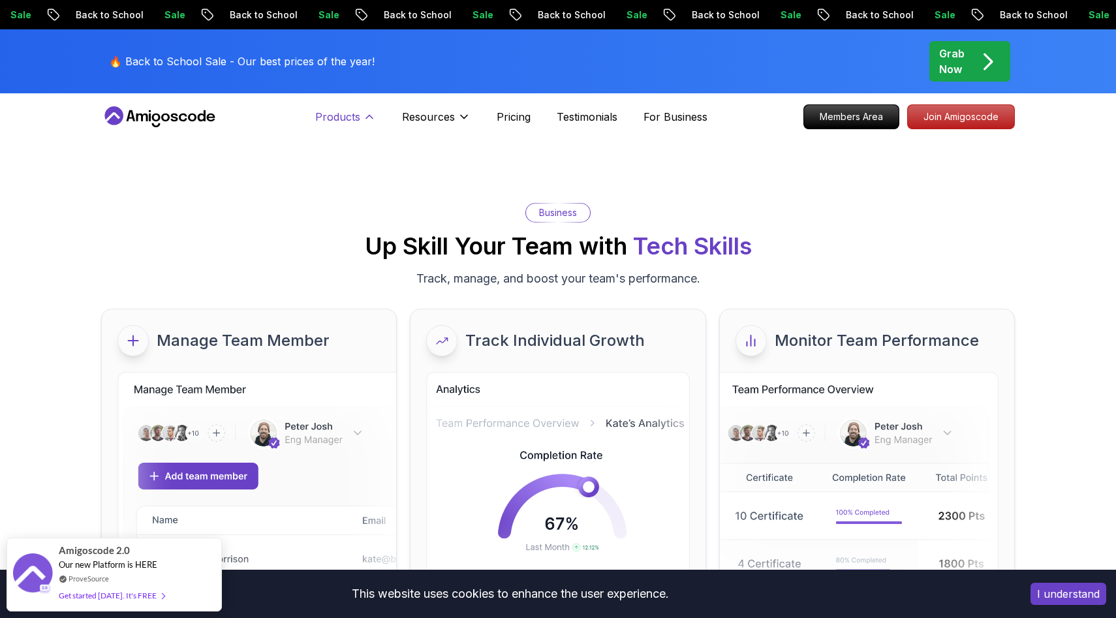
click at [339, 117] on p "Products" at bounding box center [337, 117] width 45 height 16
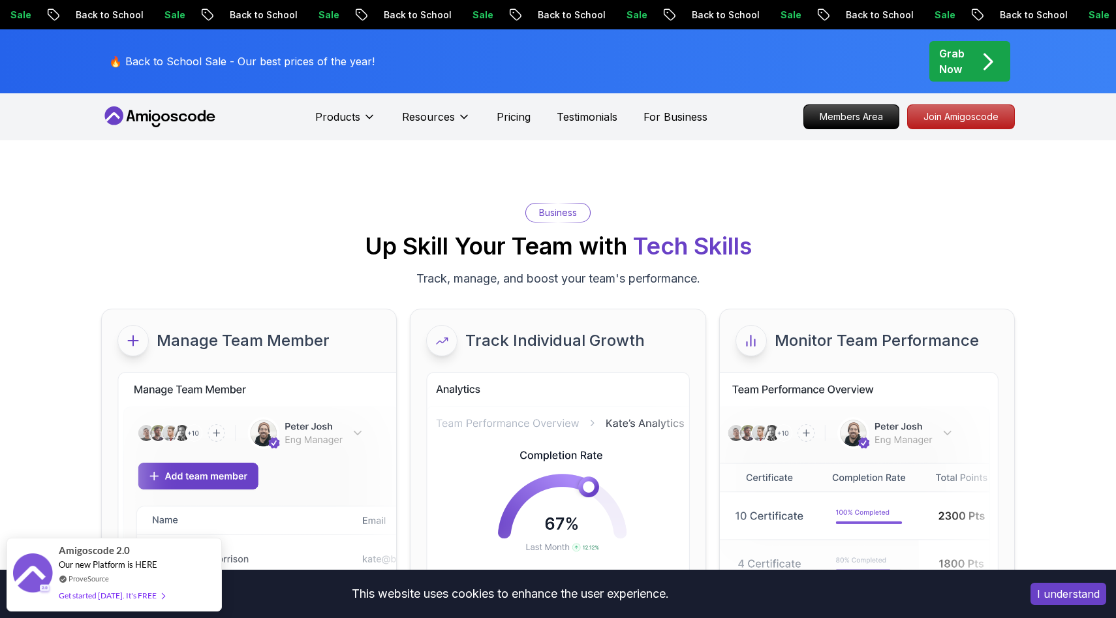
click at [226, 61] on p "🔥 Back to School Sale - Our best prices of the year!" at bounding box center [242, 62] width 266 height 16
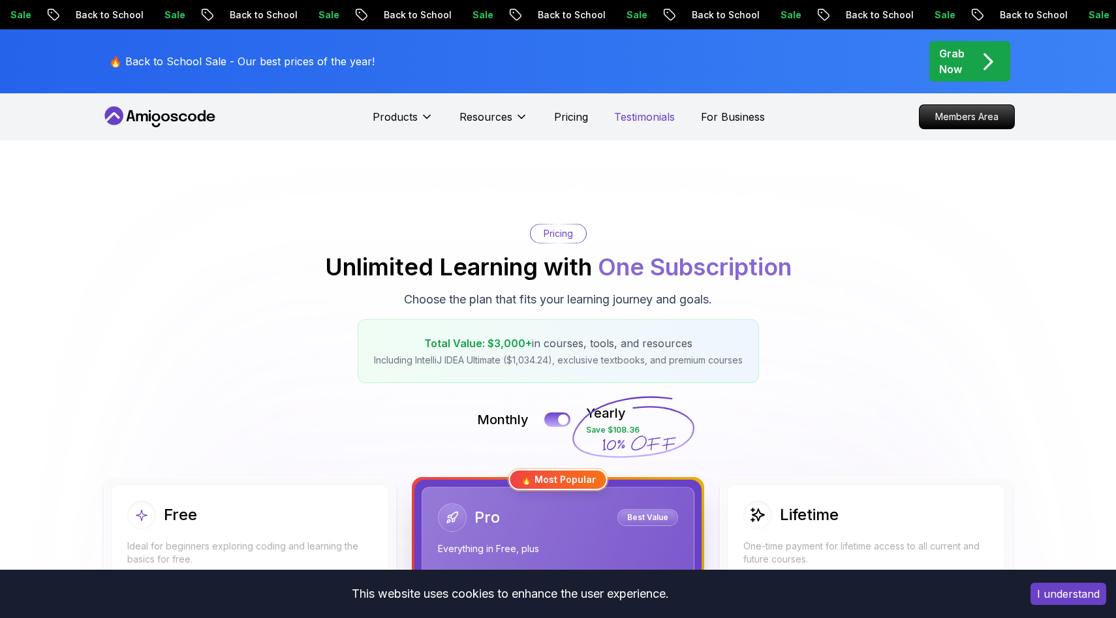
click at [627, 113] on p "Testimonials" at bounding box center [644, 117] width 61 height 16
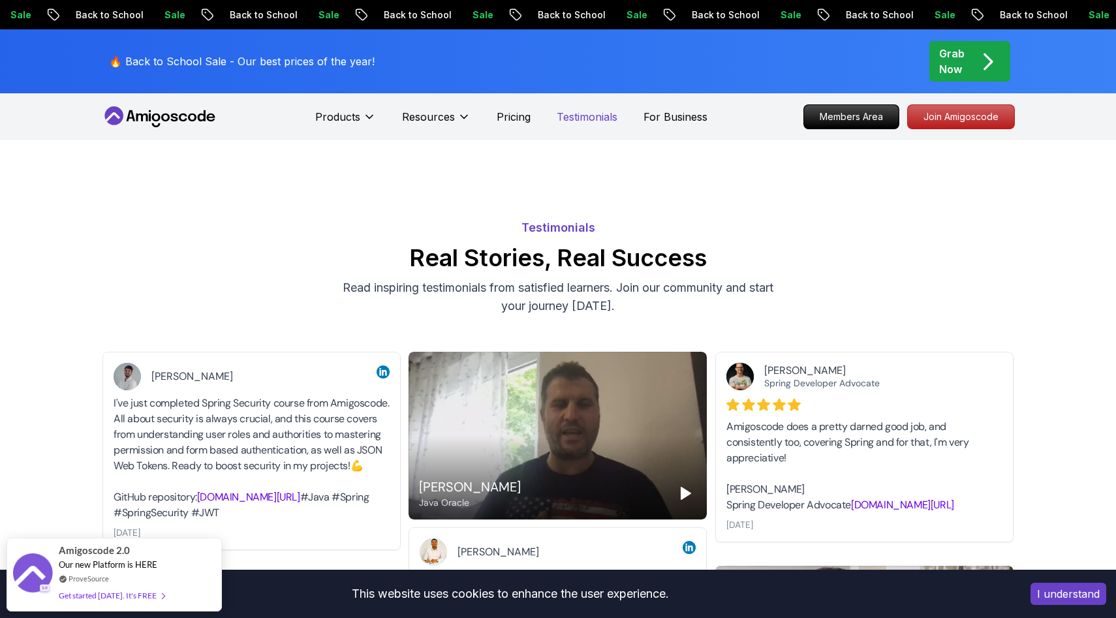
click at [567, 114] on p "Testimonials" at bounding box center [587, 117] width 61 height 16
click at [490, 106] on div "Products Resources Pricing Testimonials For Business" at bounding box center [511, 117] width 392 height 26
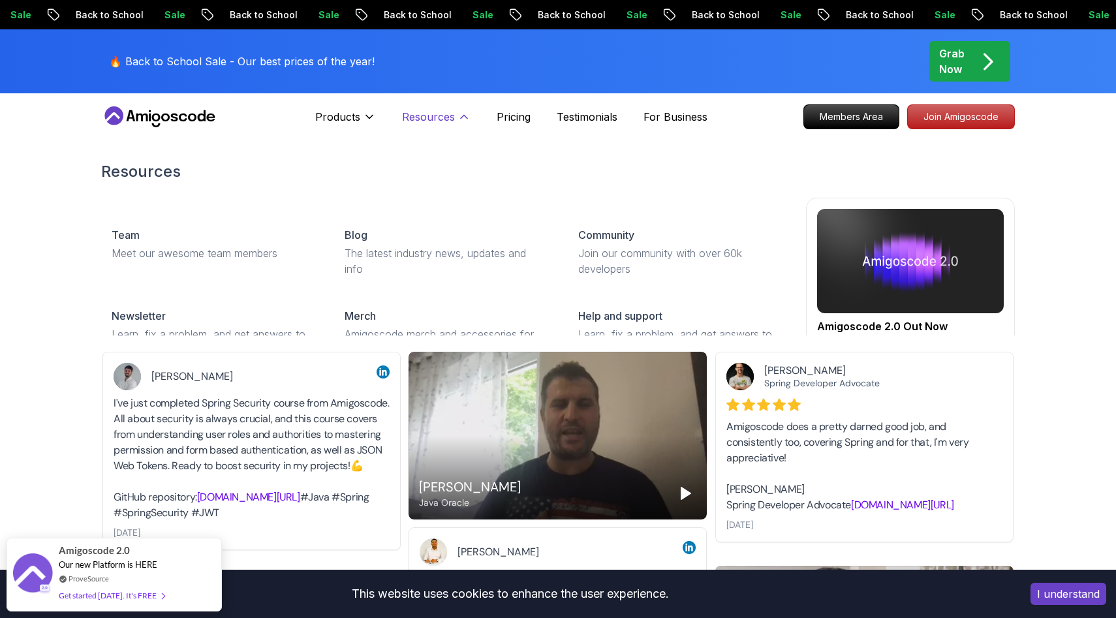
click at [452, 119] on p "Resources" at bounding box center [428, 117] width 53 height 16
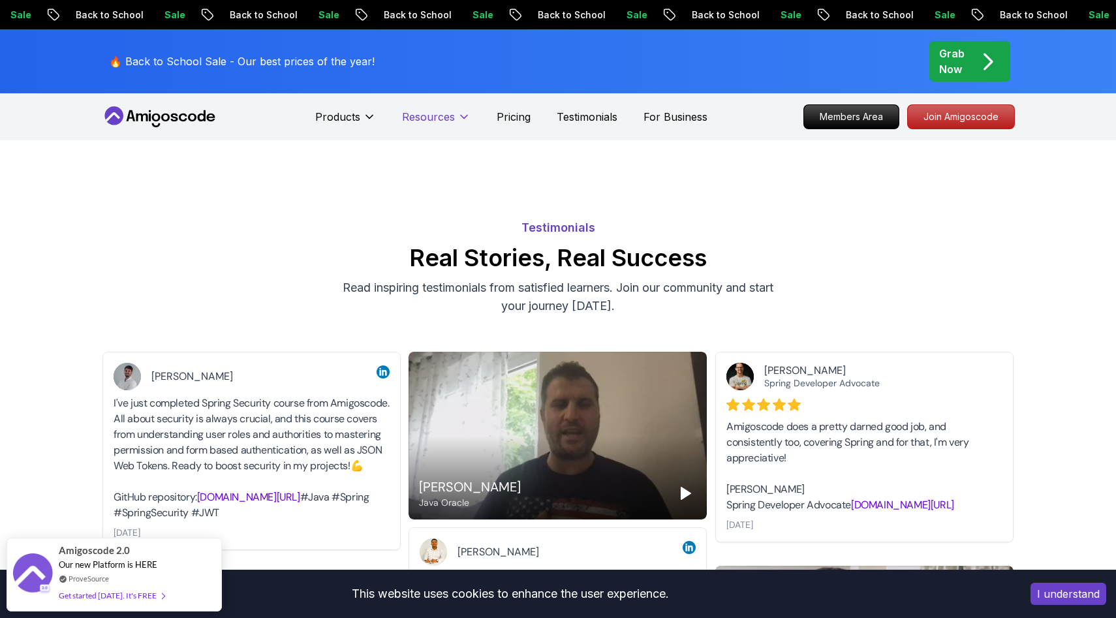
click at [452, 119] on p "Resources" at bounding box center [428, 117] width 53 height 16
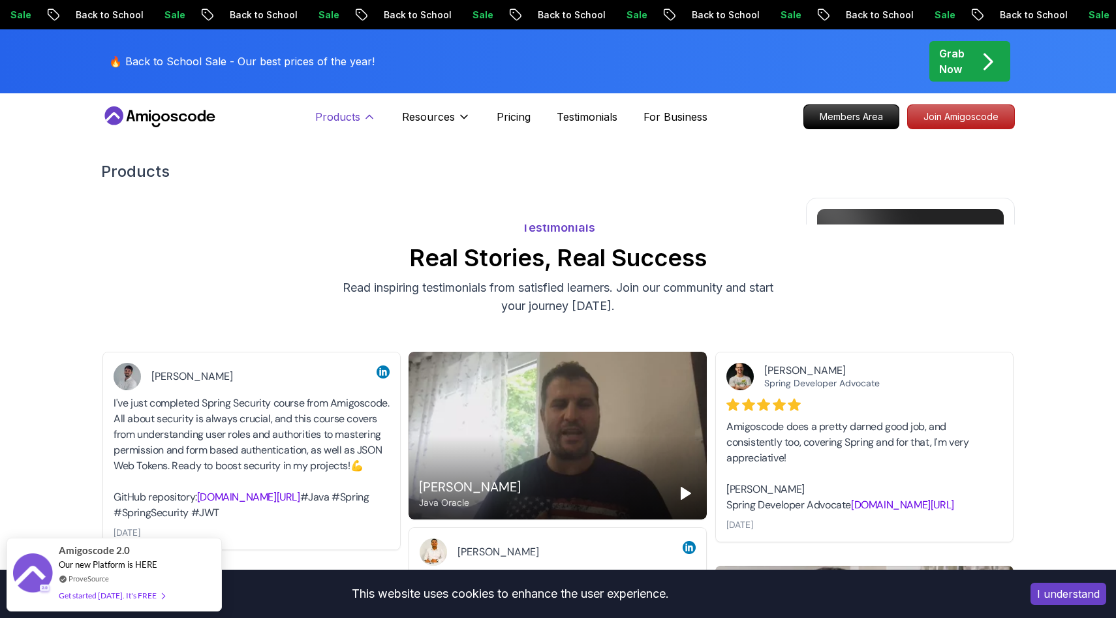
click at [325, 122] on p "Products" at bounding box center [337, 117] width 45 height 16
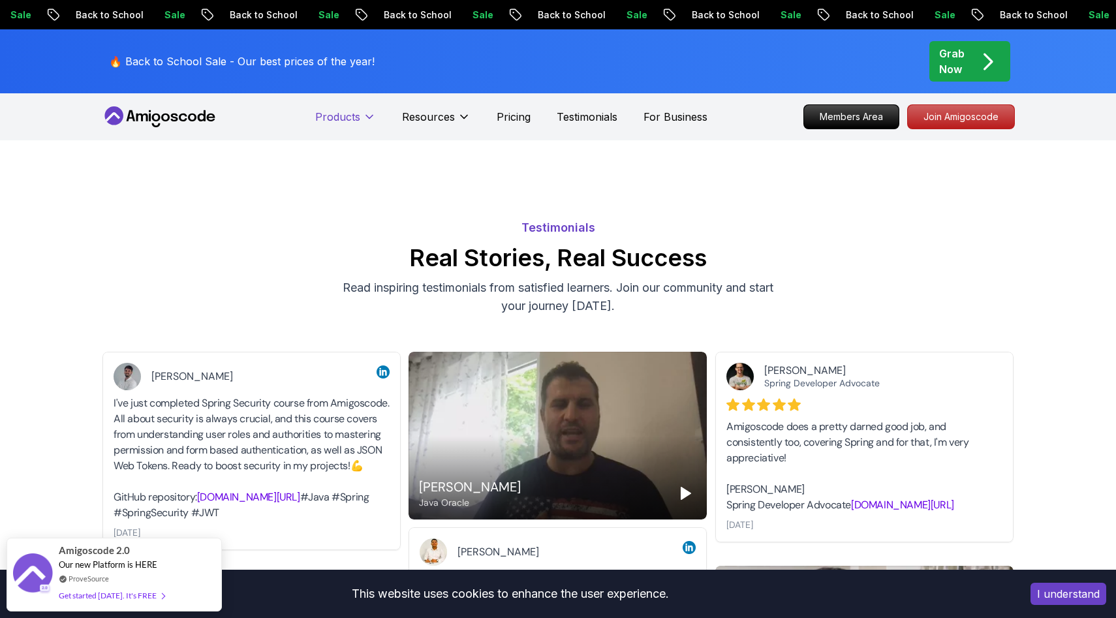
click at [325, 122] on p "Products" at bounding box center [337, 117] width 45 height 16
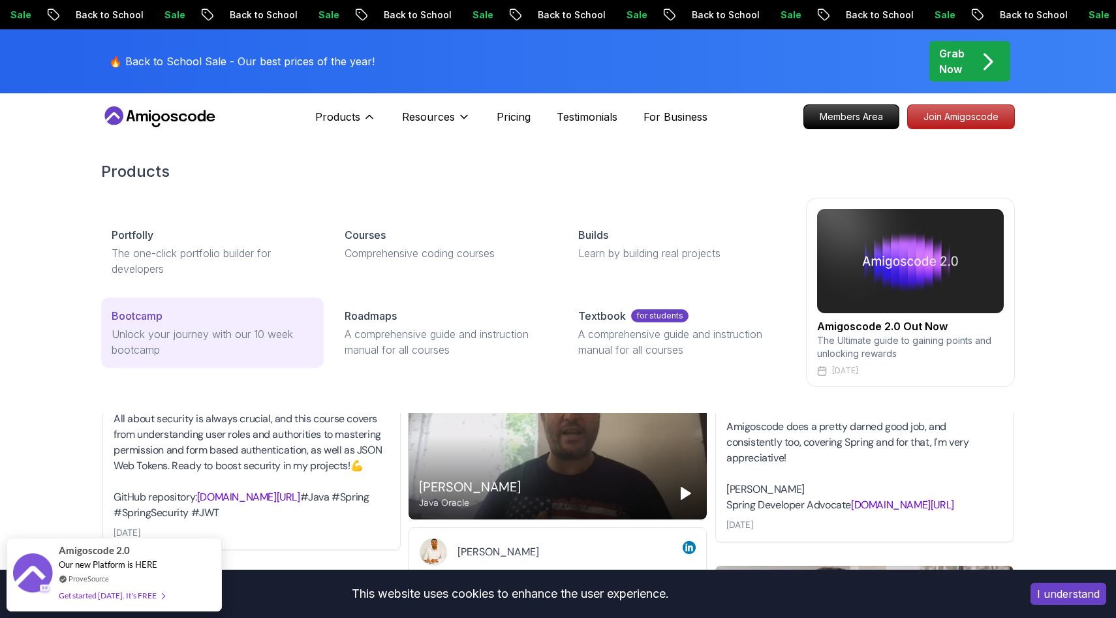
click at [155, 328] on p "Unlock your journey with our 10 week bootcamp" at bounding box center [213, 341] width 202 height 31
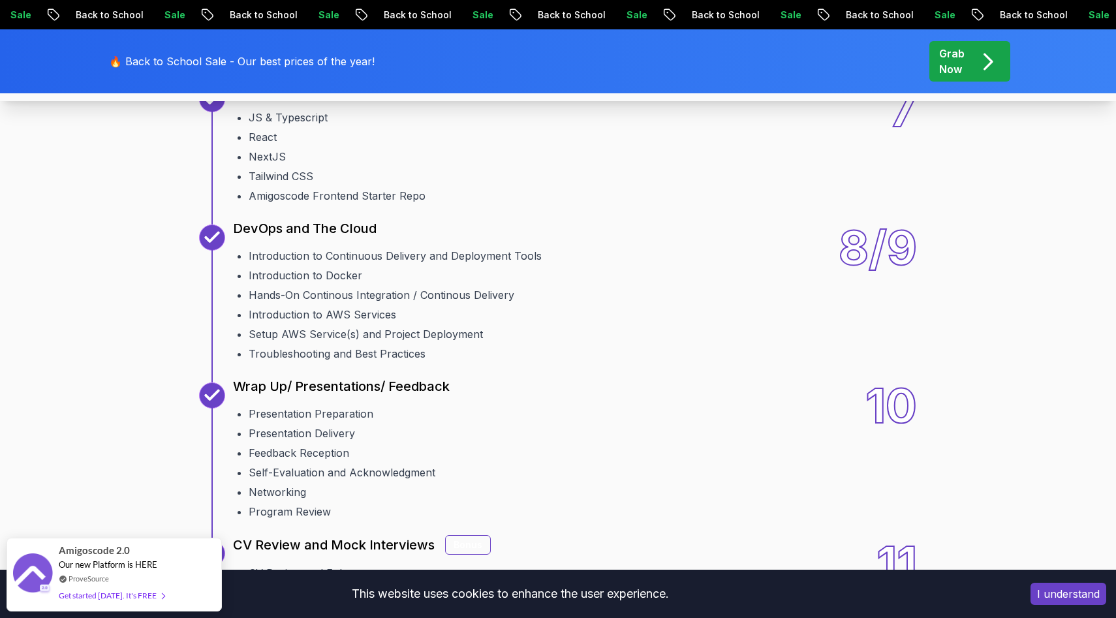
scroll to position [2074, 0]
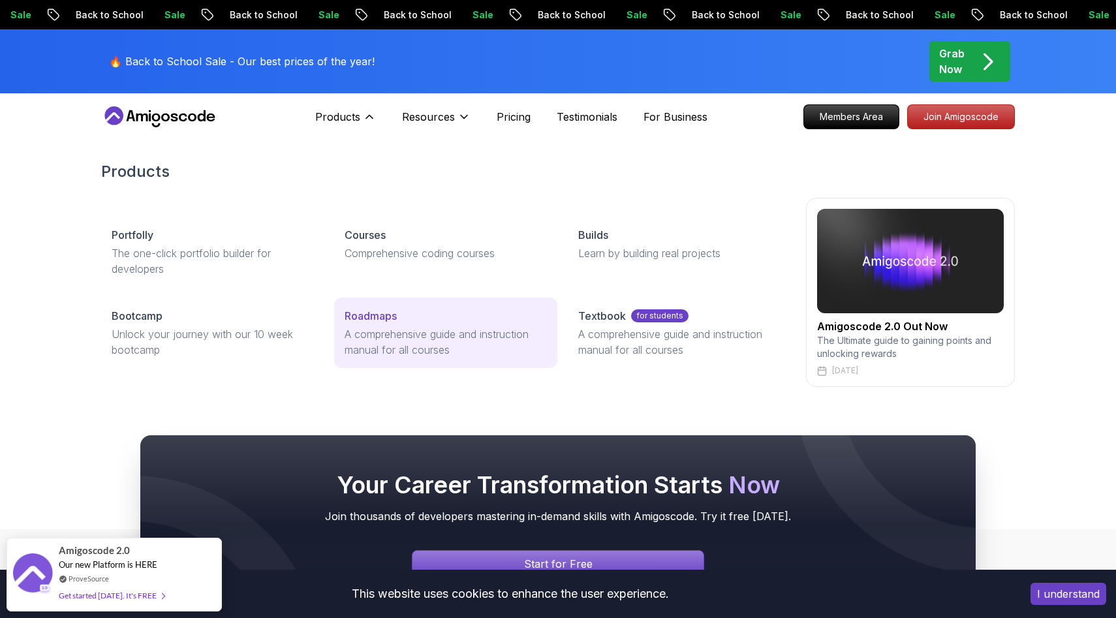
click at [384, 309] on p "Roadmaps" at bounding box center [371, 316] width 52 height 16
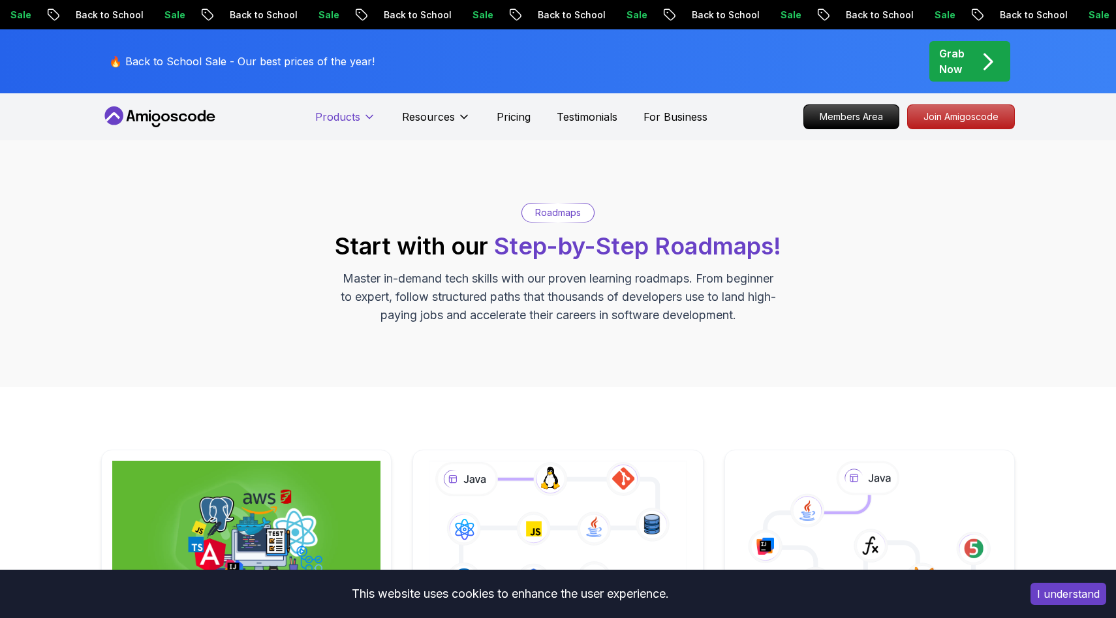
scroll to position [1, 0]
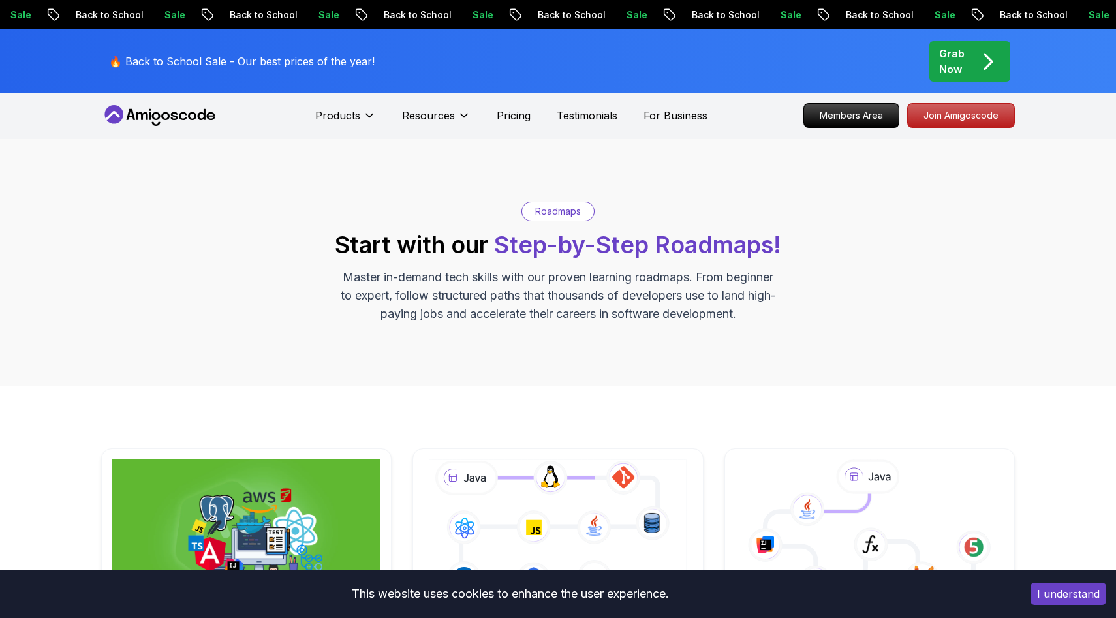
click at [202, 113] on icon at bounding box center [202, 114] width 8 height 11
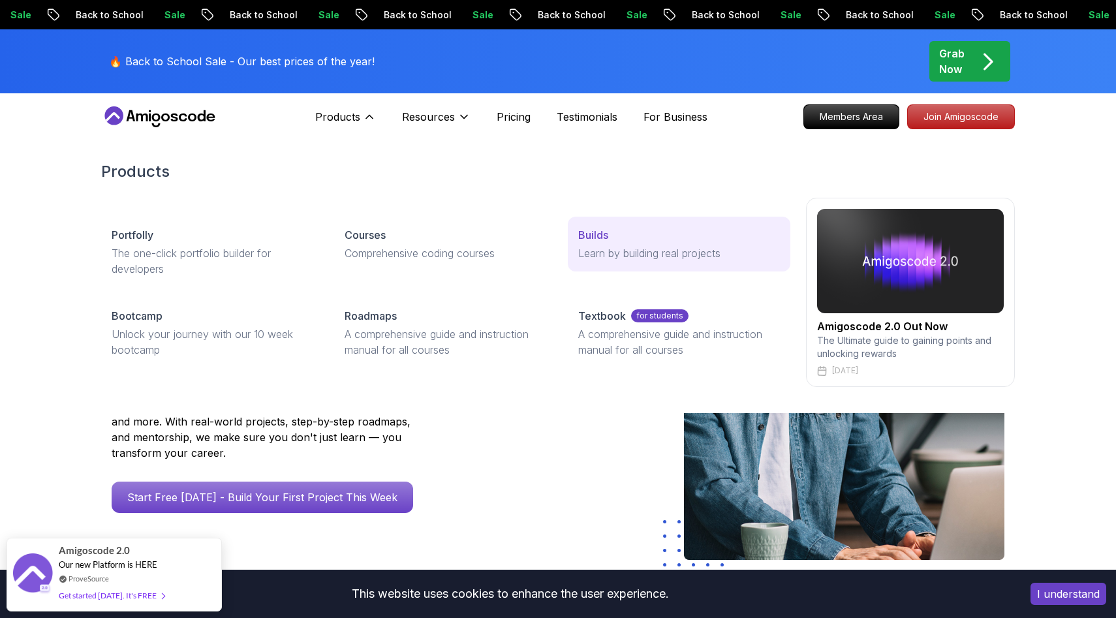
click at [594, 253] on p "Learn by building real projects" at bounding box center [679, 253] width 202 height 16
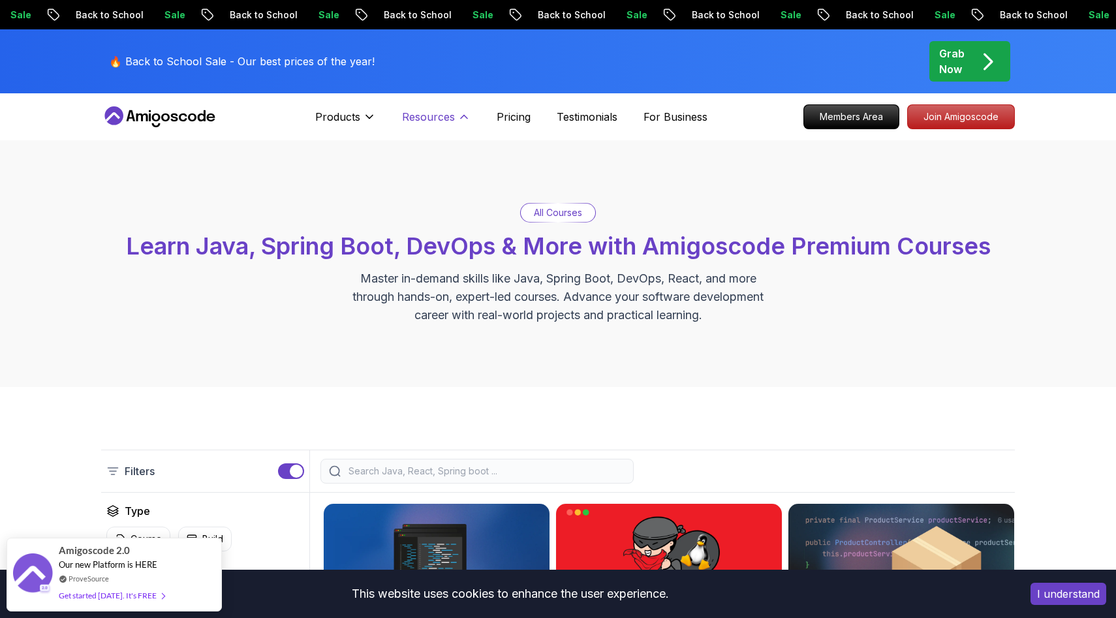
click at [429, 119] on p "Resources" at bounding box center [428, 117] width 53 height 16
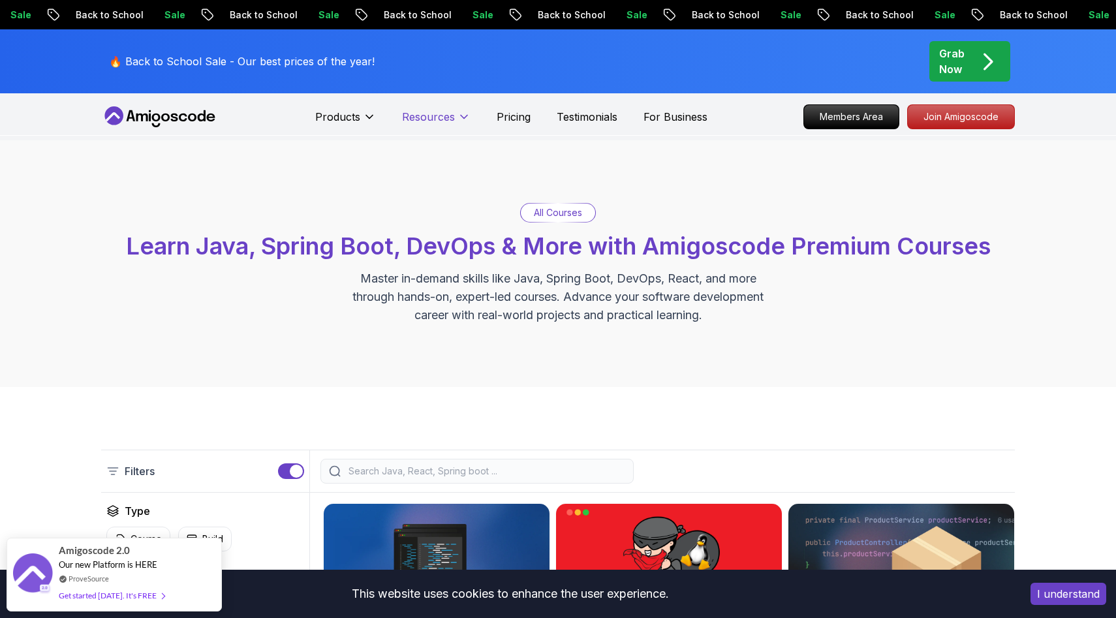
click at [429, 119] on p "Resources" at bounding box center [428, 117] width 53 height 16
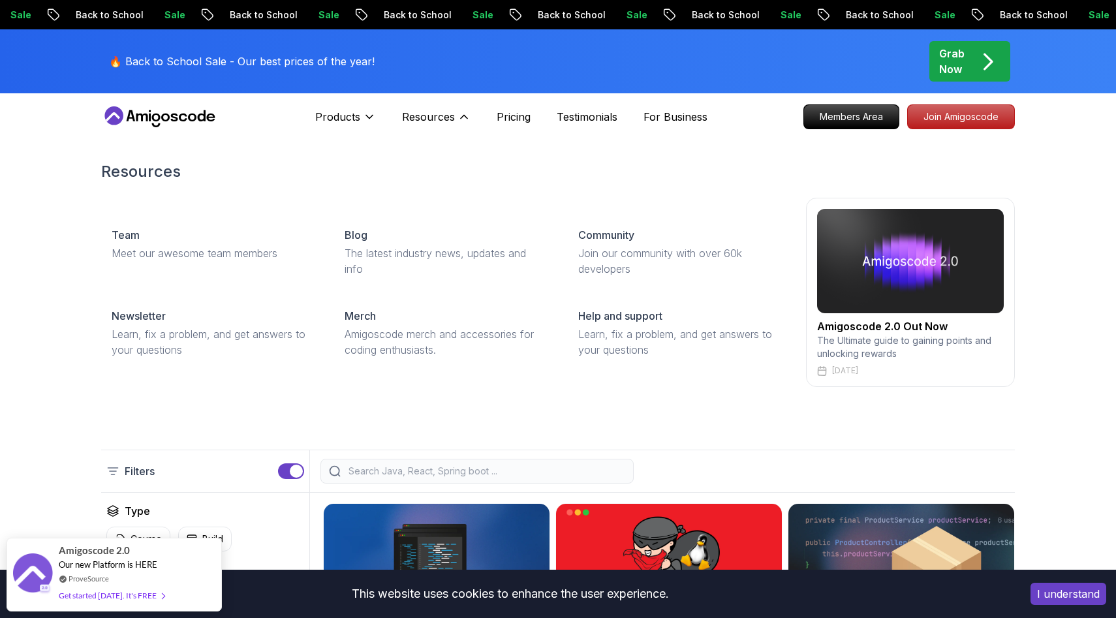
click at [376, 119] on div "Products Resources Resources Team Meet our awesome team members Blog The latest…" at bounding box center [392, 117] width 155 height 26
click at [363, 118] on icon at bounding box center [369, 116] width 13 height 13
